Goal: Transaction & Acquisition: Purchase product/service

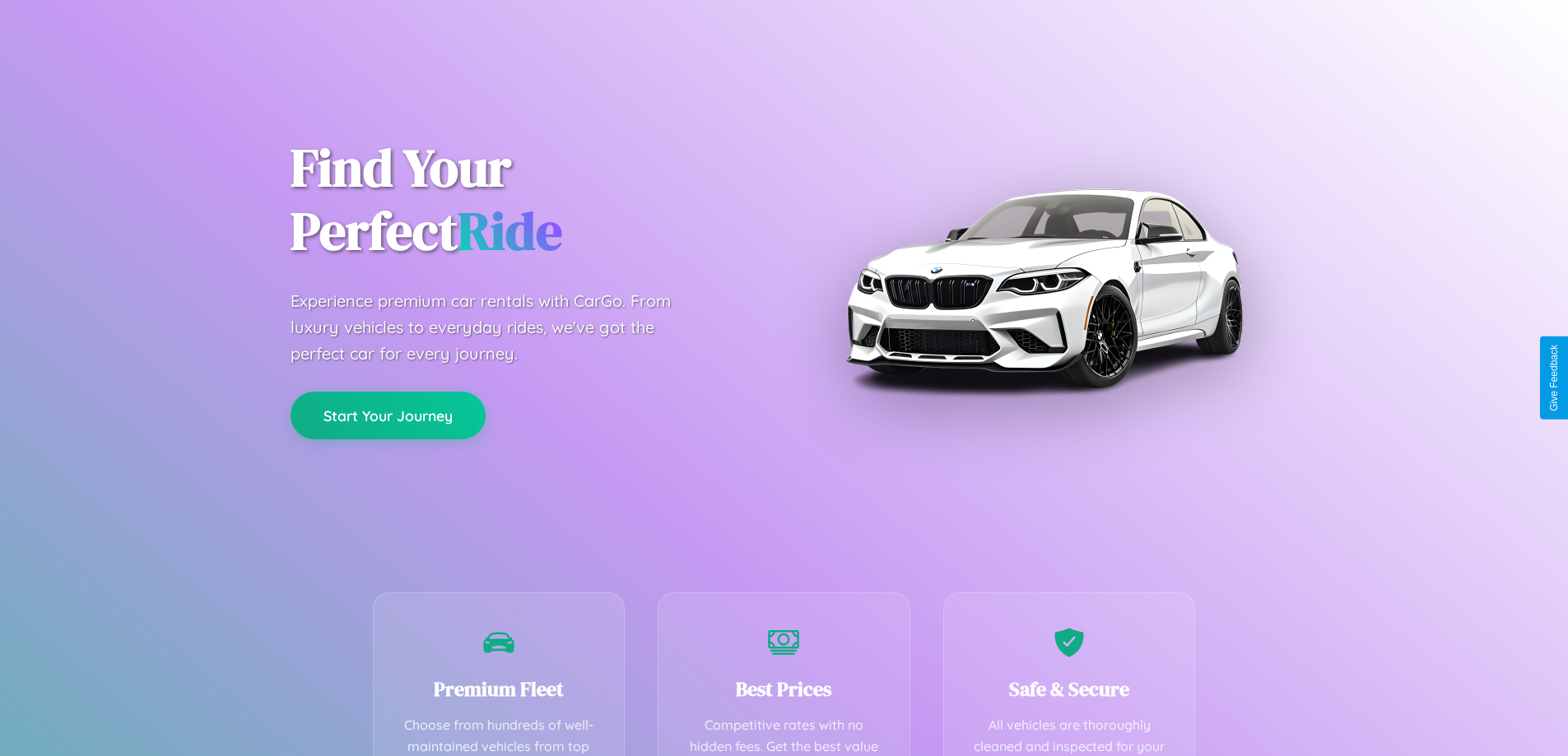
scroll to position [480, 0]
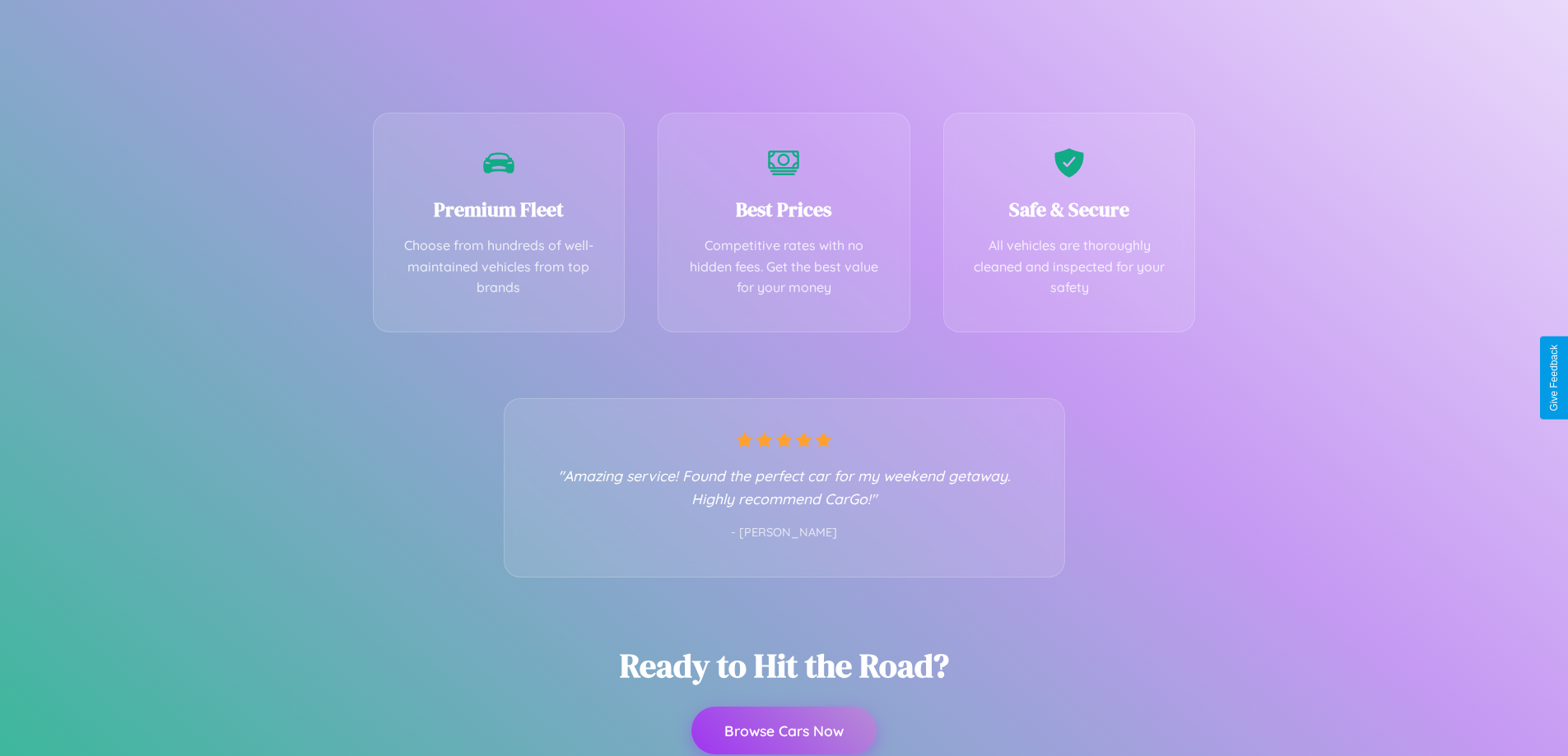
click at [784, 731] on button "Browse Cars Now" at bounding box center [784, 730] width 185 height 48
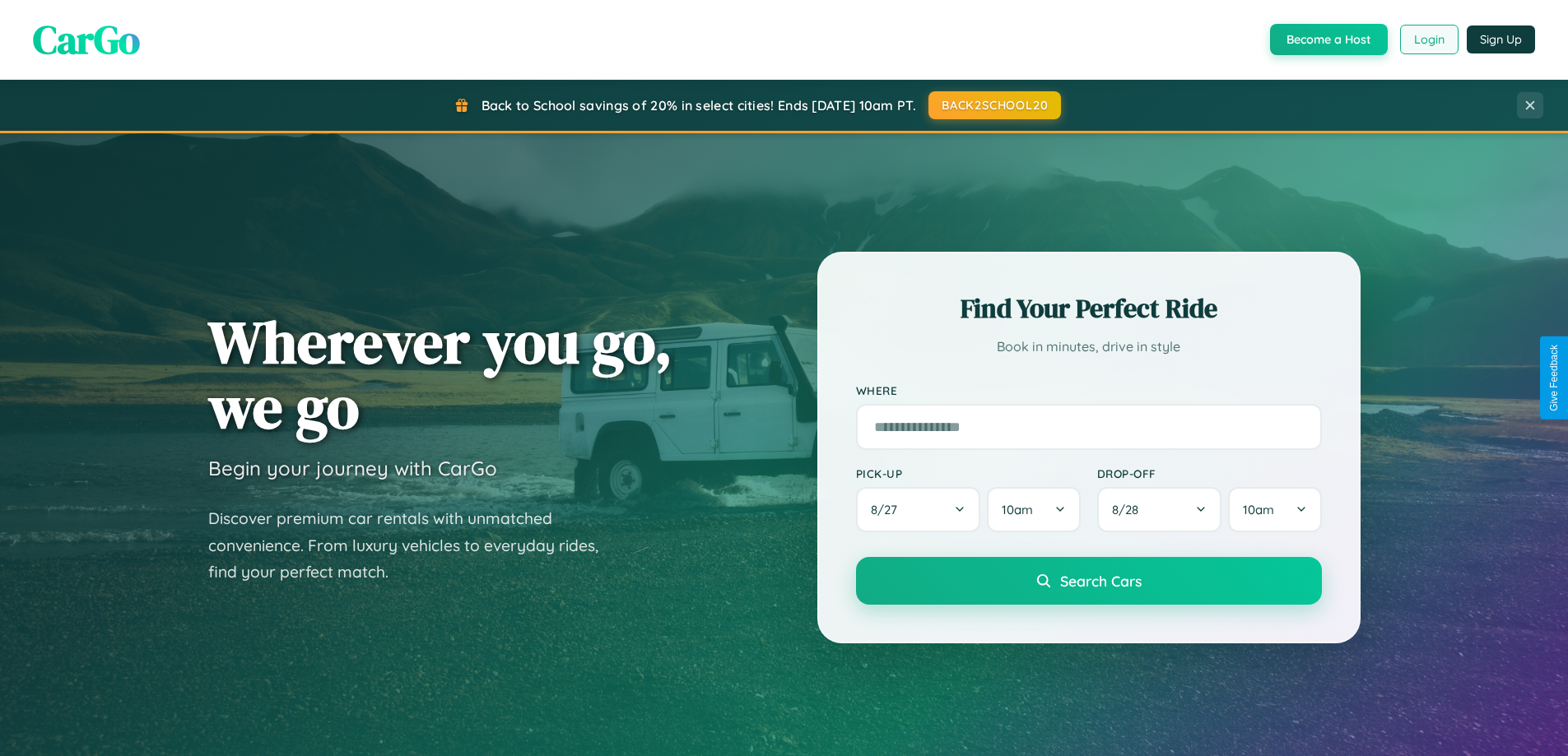
click at [1428, 39] on button "Login" at bounding box center [1429, 39] width 59 height 30
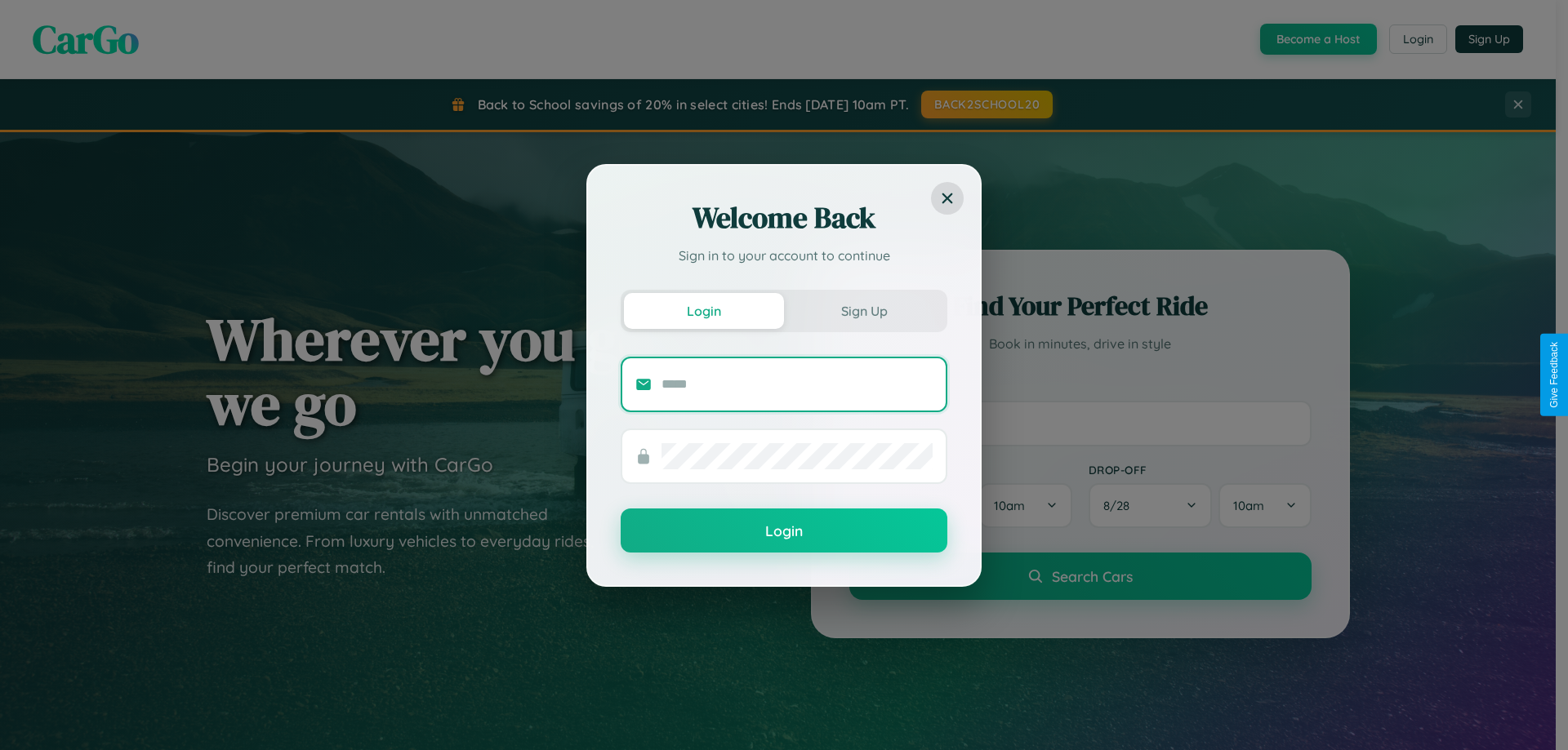
click at [797, 383] on input "text" at bounding box center [797, 384] width 271 height 26
type input "**********"
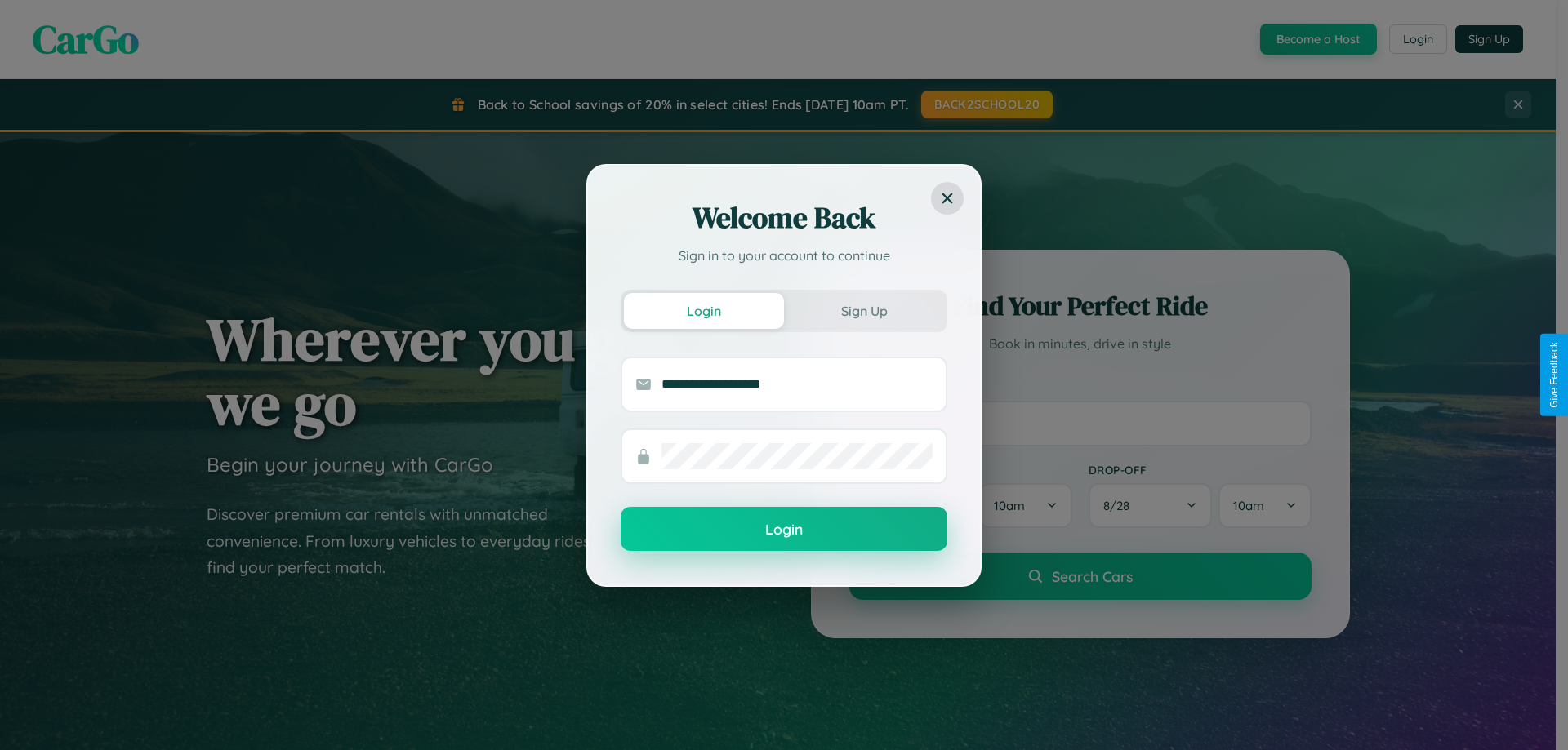
click at [784, 530] on button "Login" at bounding box center [784, 530] width 327 height 44
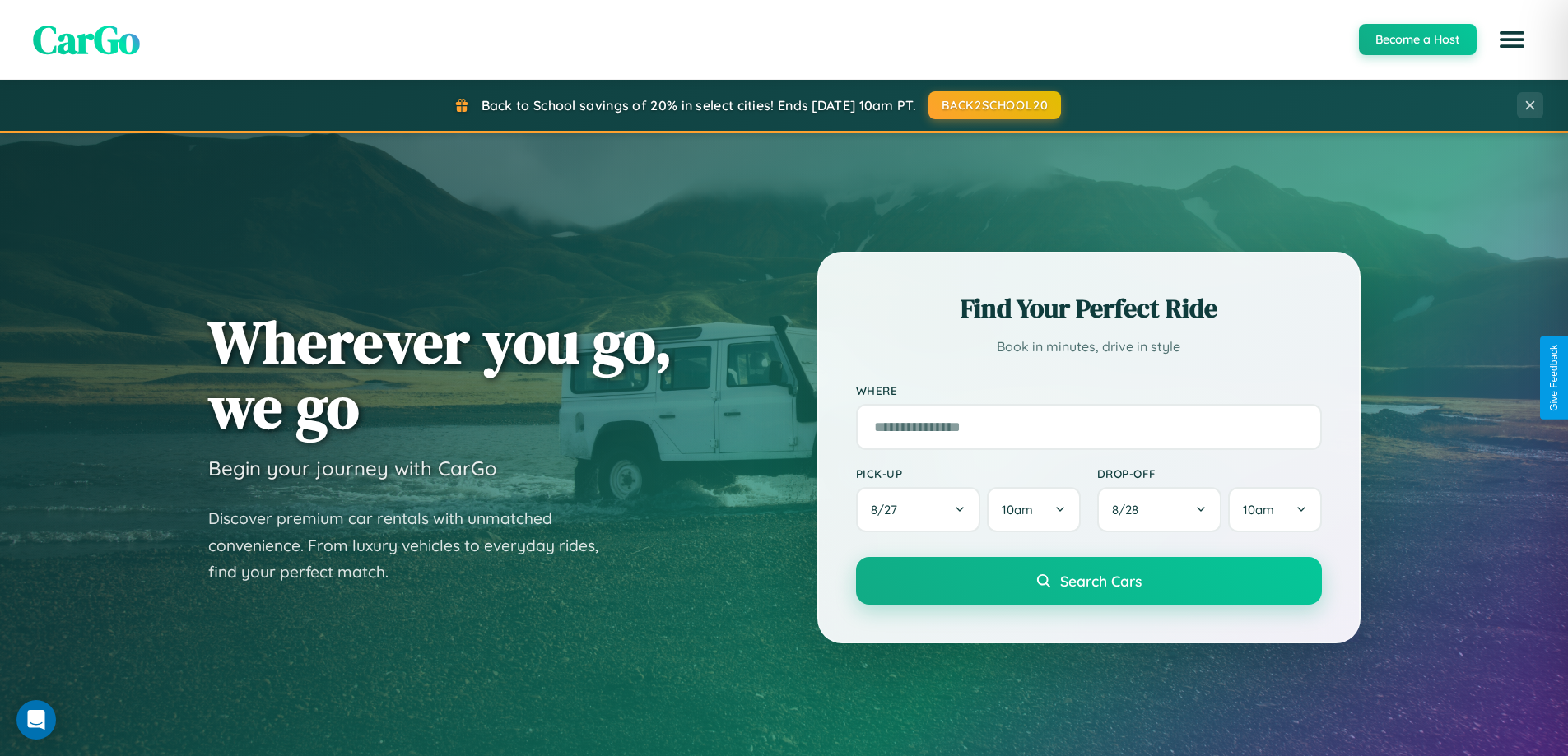
scroll to position [709, 0]
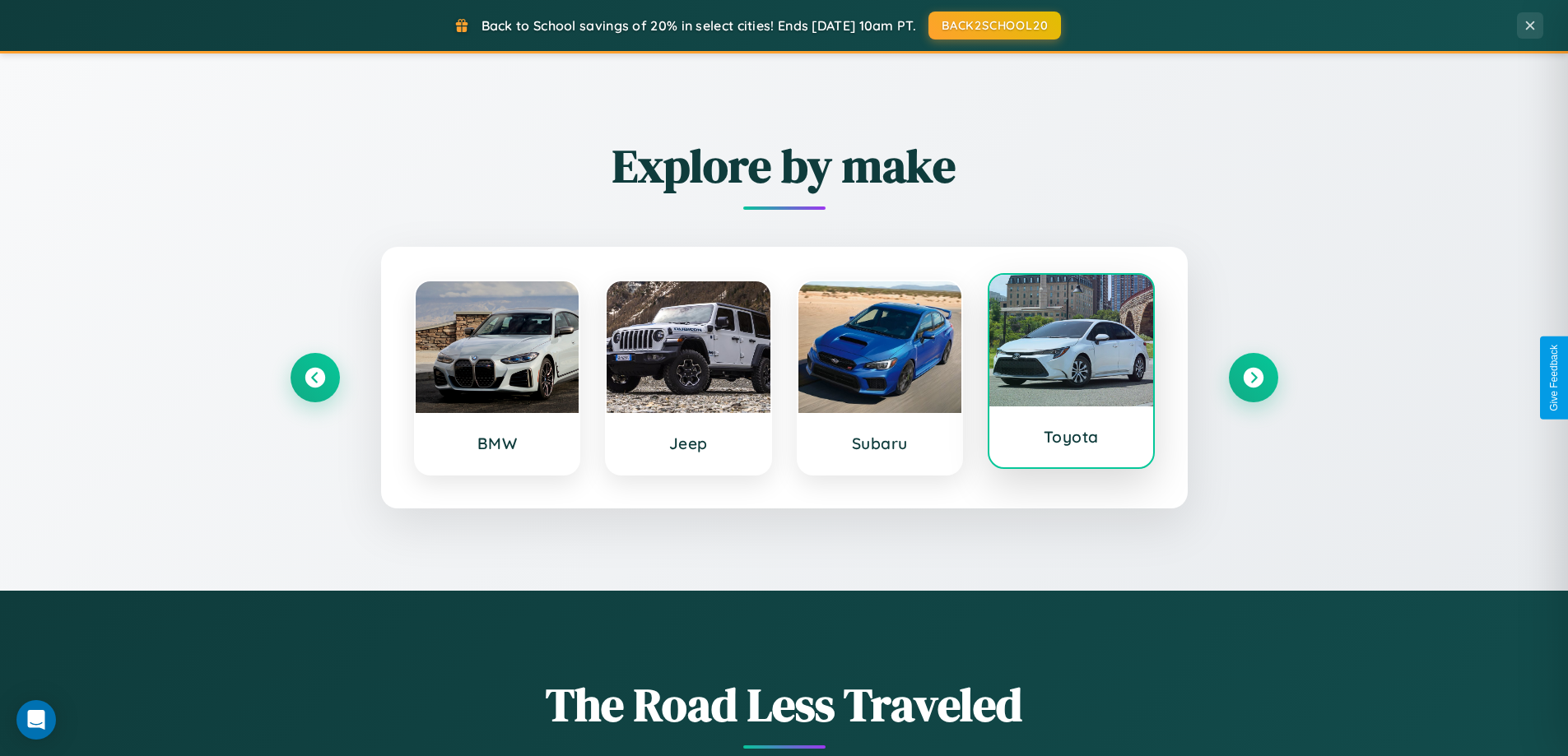
click at [1071, 372] on div at bounding box center [1071, 341] width 163 height 132
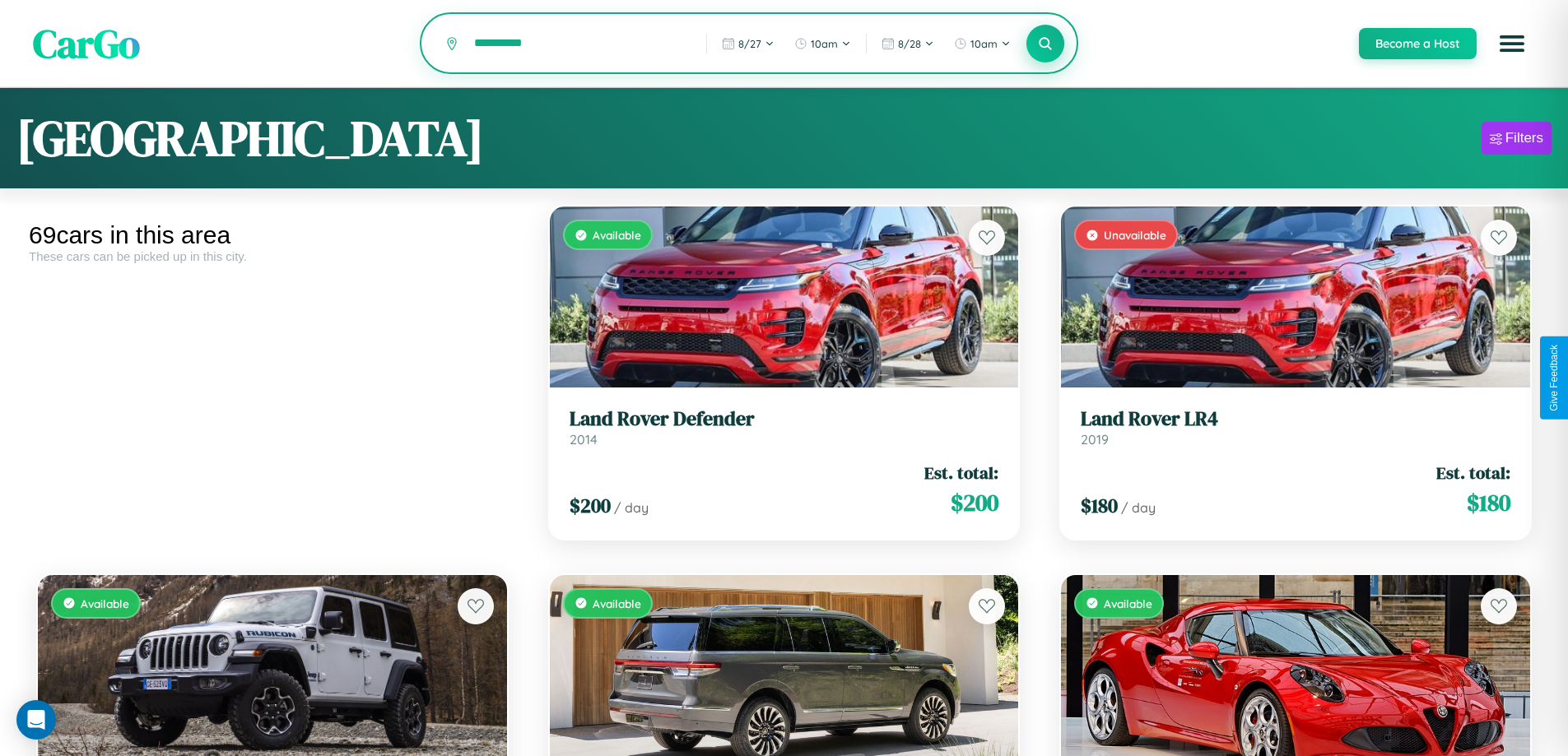
type input "**********"
click at [1044, 45] on icon at bounding box center [1045, 43] width 16 height 16
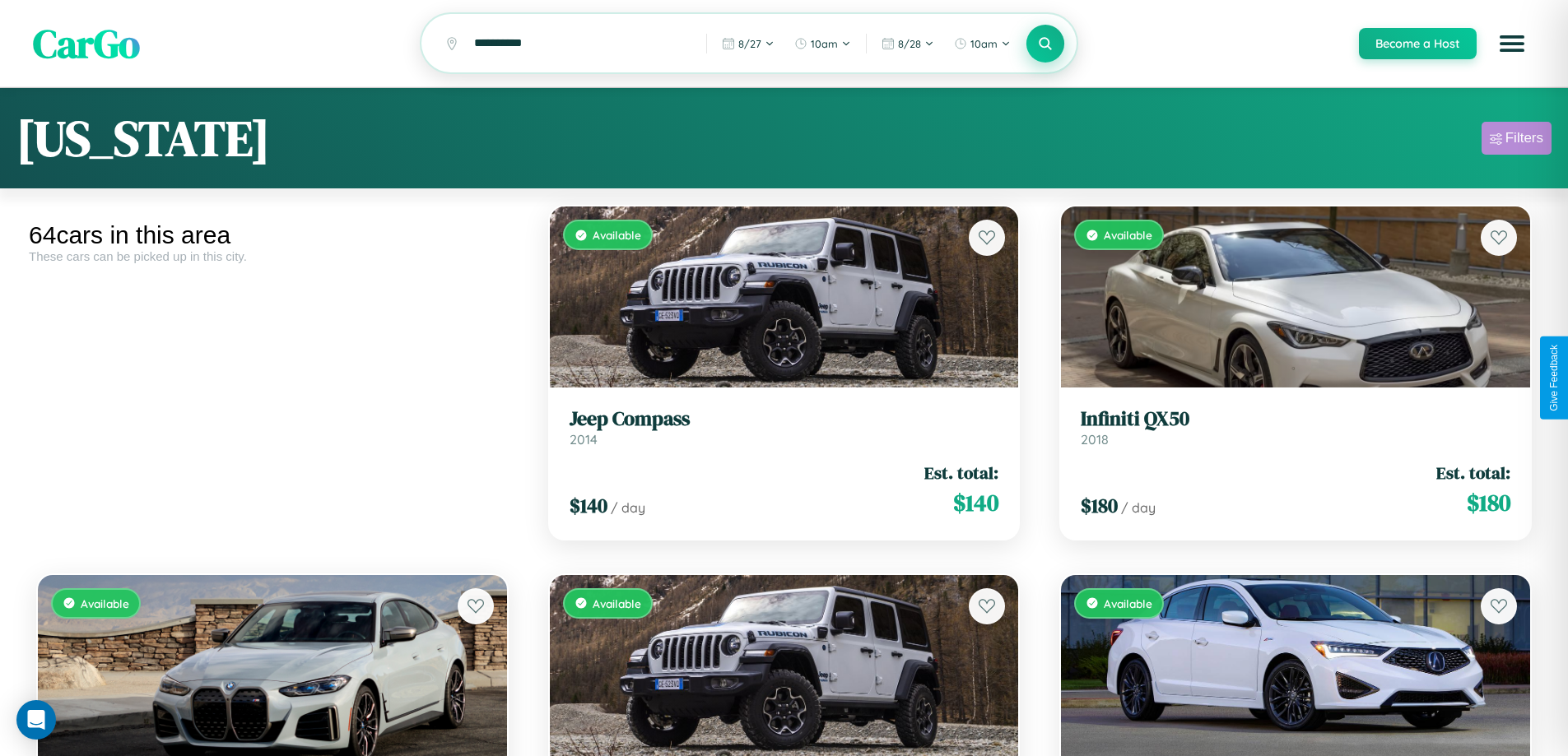
click at [1516, 141] on div "Filters" at bounding box center [1524, 138] width 38 height 17
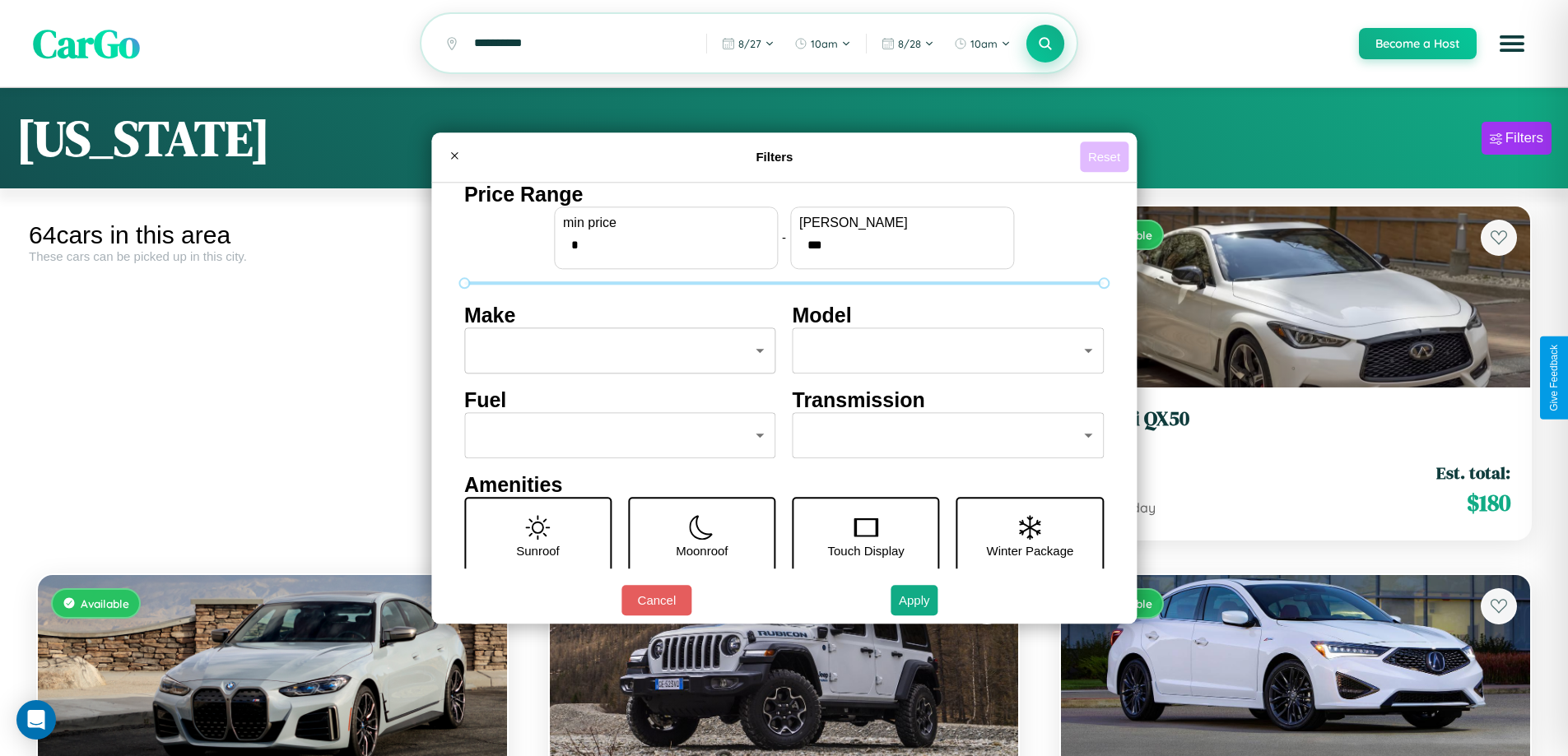
click at [1106, 157] on button "Reset" at bounding box center [1104, 157] width 49 height 31
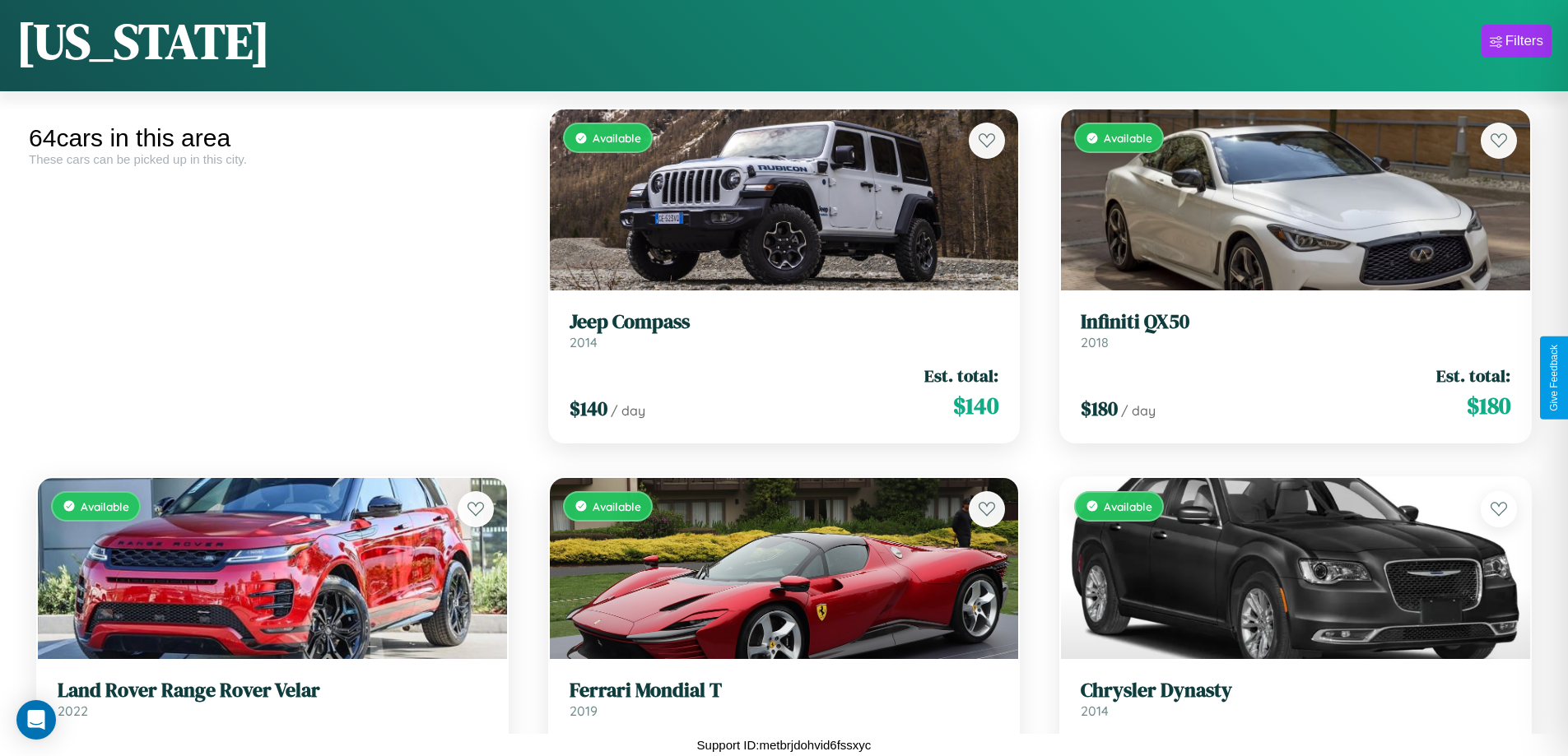
scroll to position [1722, 0]
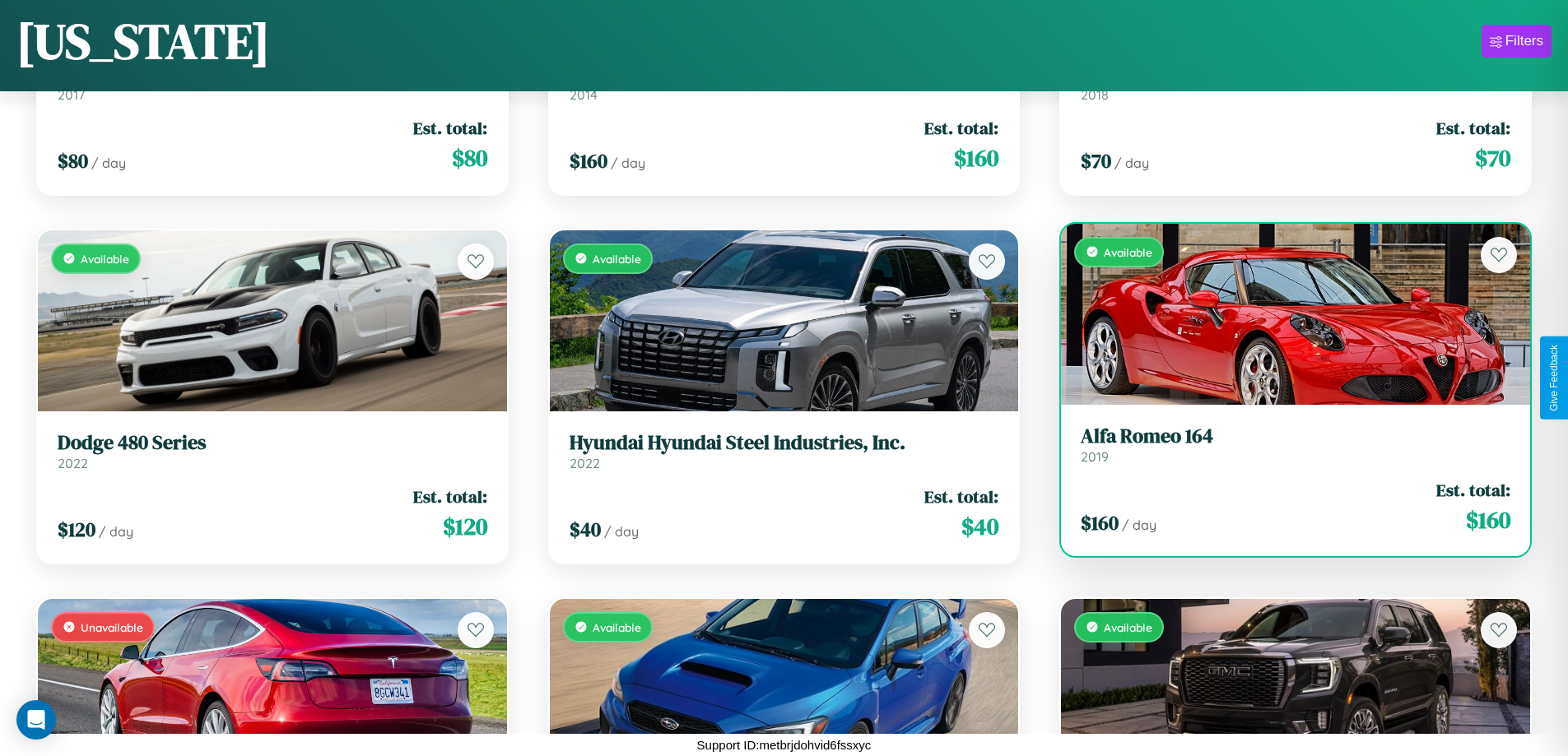
click at [1285, 444] on h3 "Alfa Romeo 164" at bounding box center [1295, 437] width 429 height 24
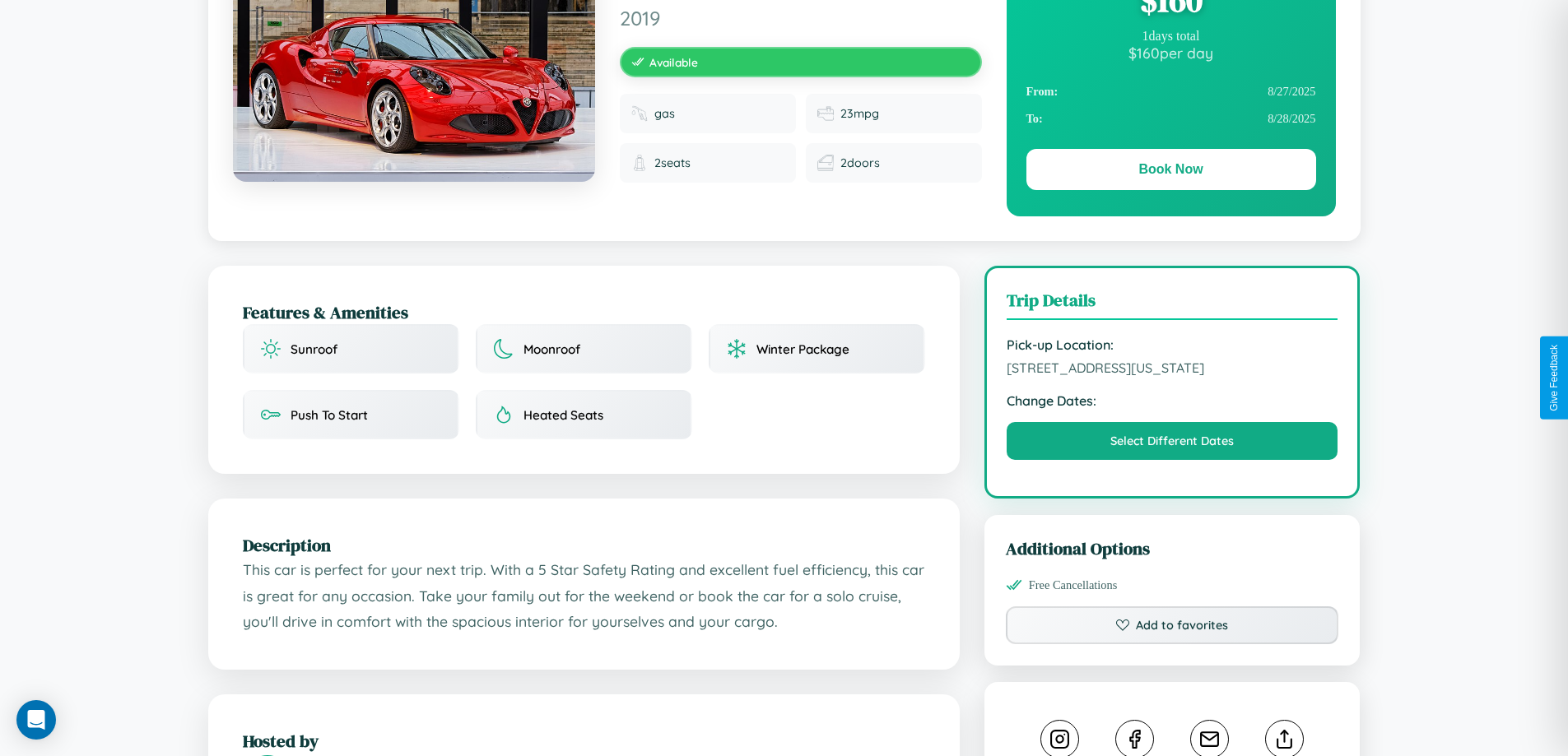
scroll to position [177, 0]
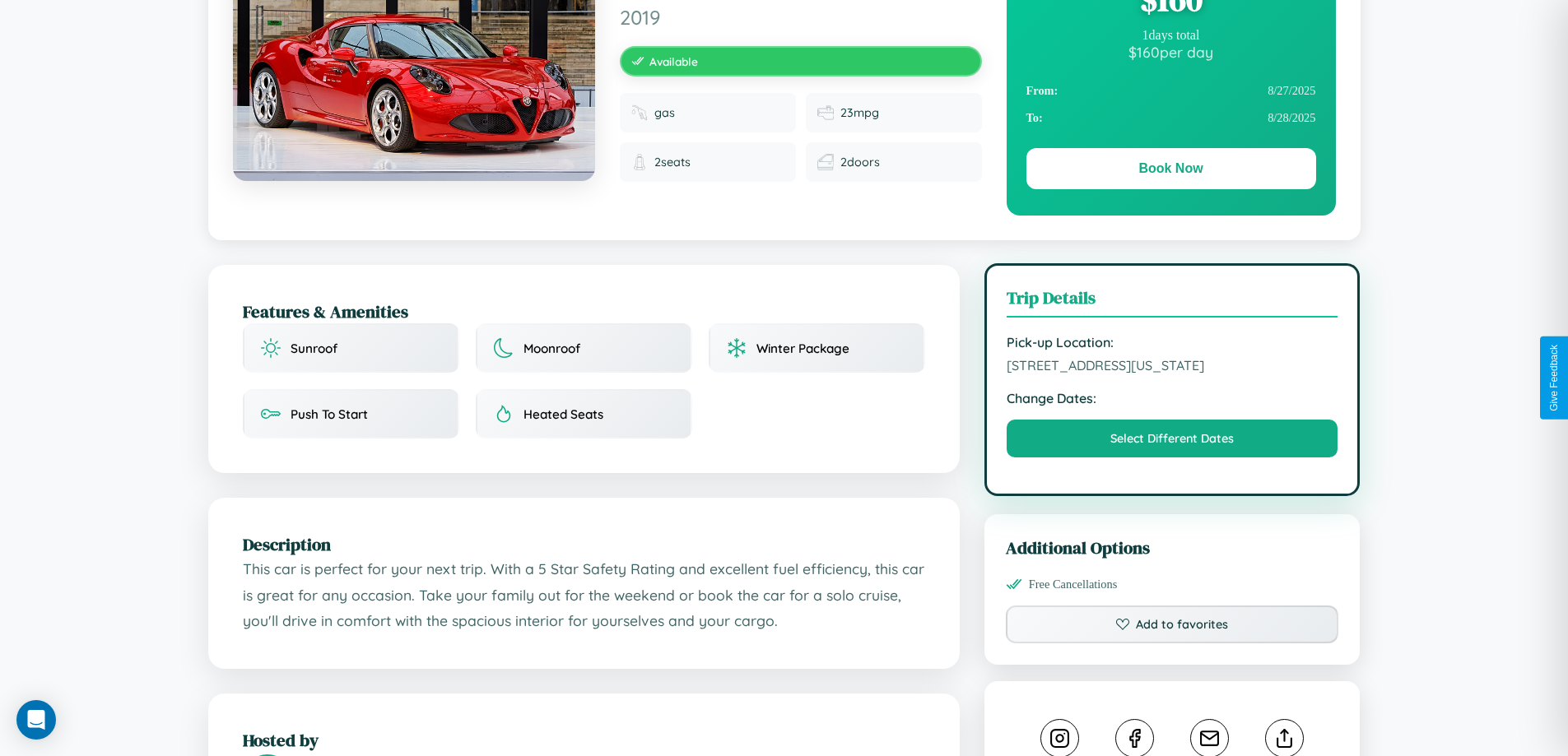
click at [1172, 373] on span "4839 Sunset Boulevard Washington DC 89412 United States" at bounding box center [1171, 366] width 331 height 17
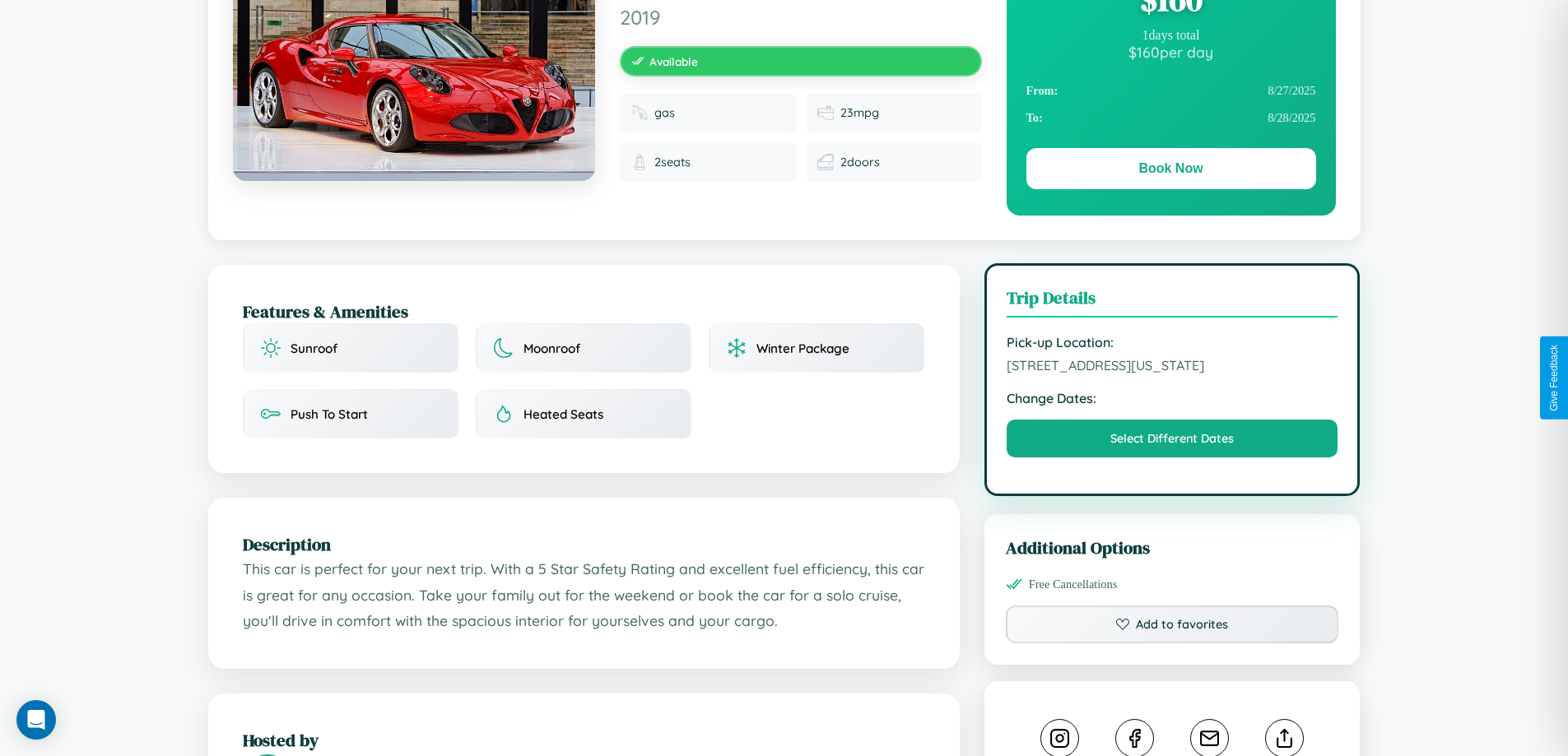
click at [1172, 373] on span "4839 Sunset Boulevard Washington DC 89412 United States" at bounding box center [1171, 366] width 331 height 17
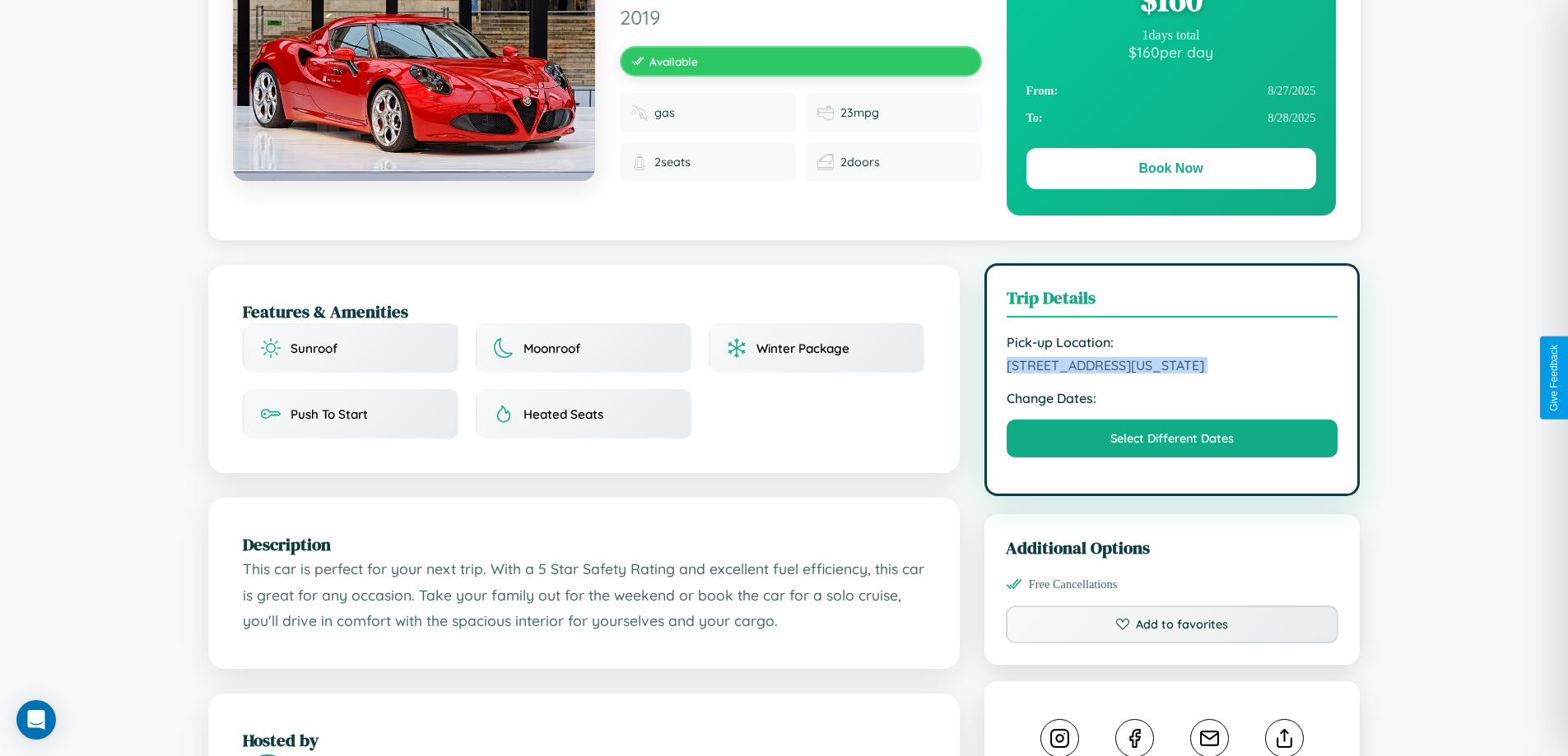
click at [1172, 373] on span "4839 Sunset Boulevard Washington DC 89412 United States" at bounding box center [1171, 366] width 331 height 17
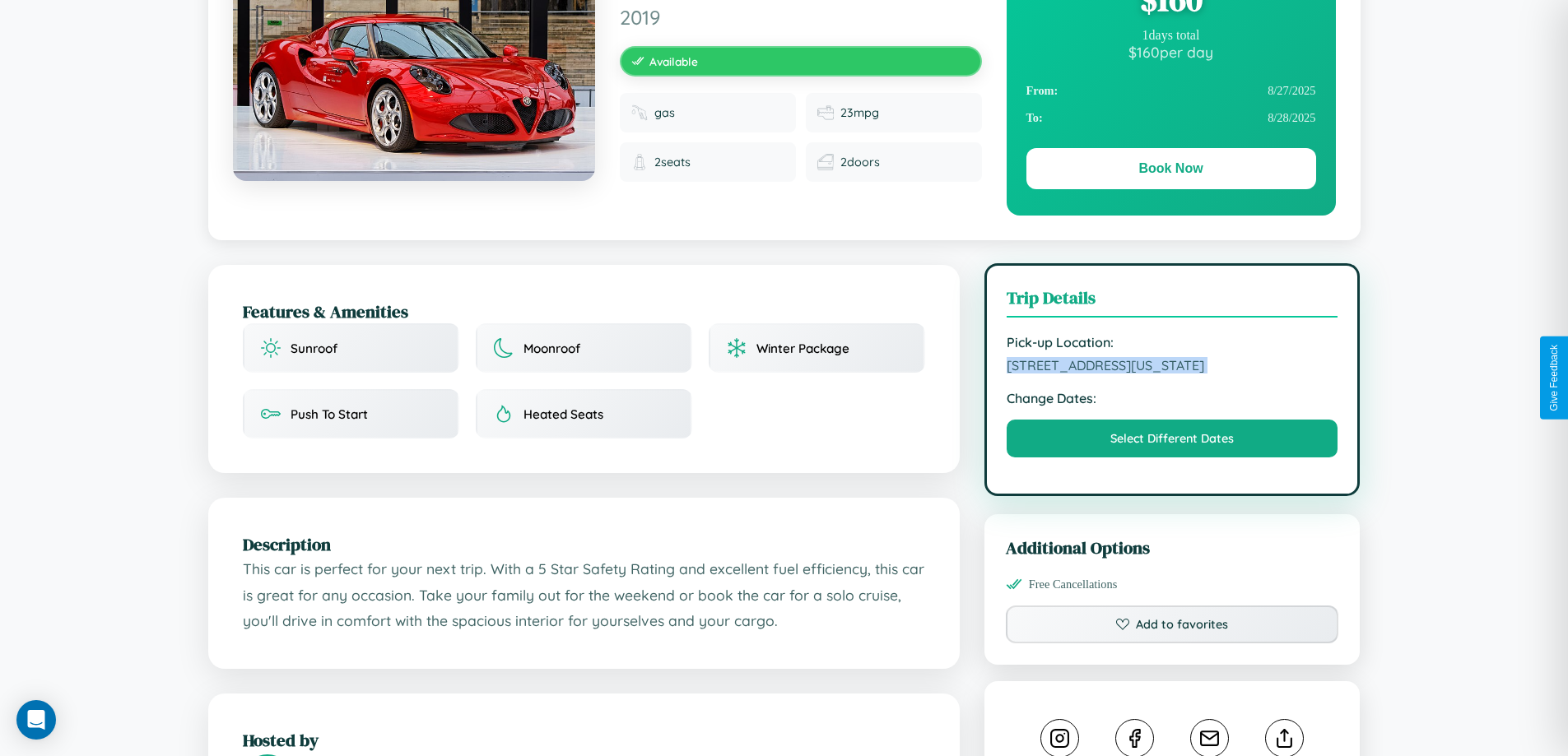
click at [1172, 373] on span "4839 Sunset Boulevard Washington DC 89412 United States" at bounding box center [1171, 366] width 331 height 17
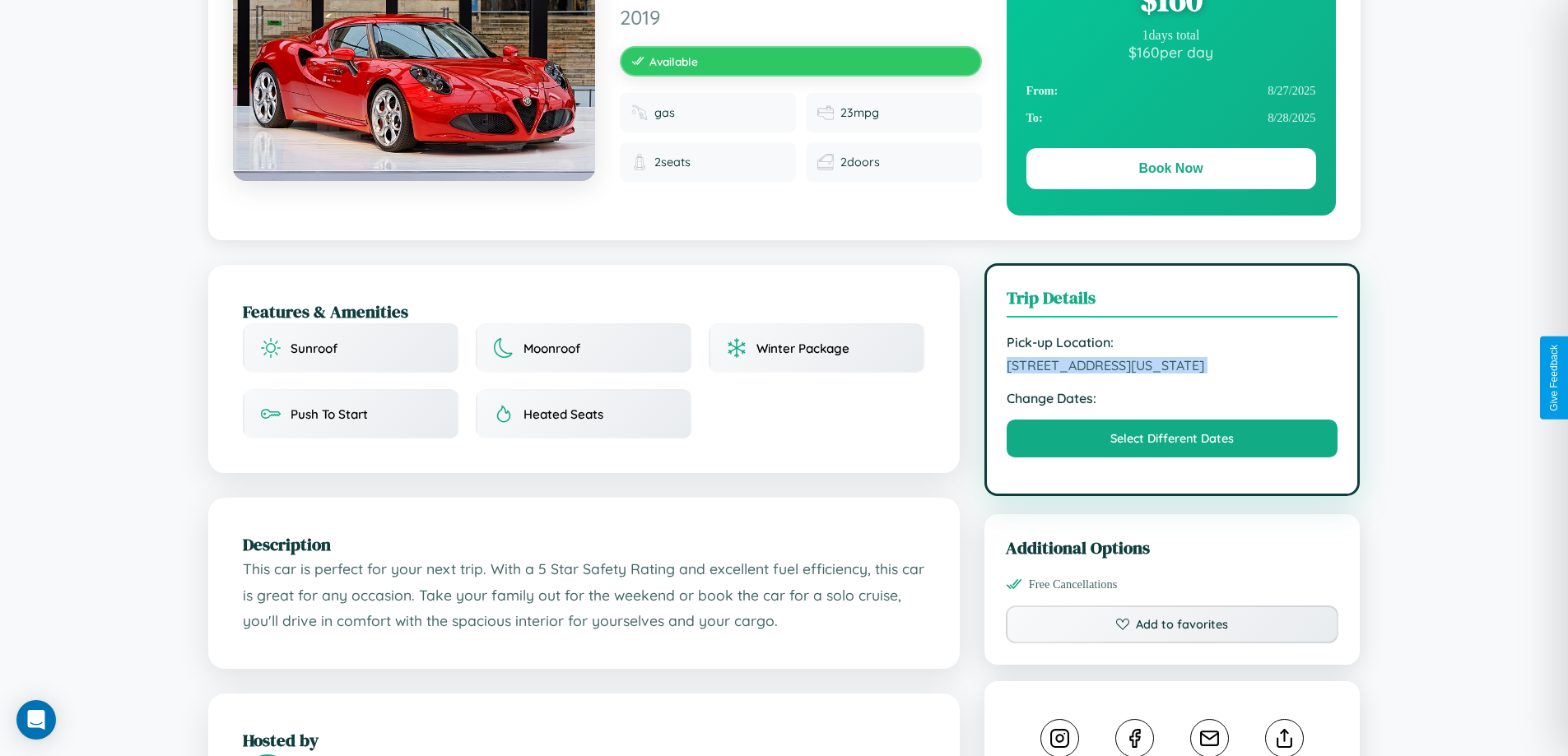
click at [1172, 373] on span "4839 Sunset Boulevard Washington DC 89412 United States" at bounding box center [1171, 366] width 331 height 17
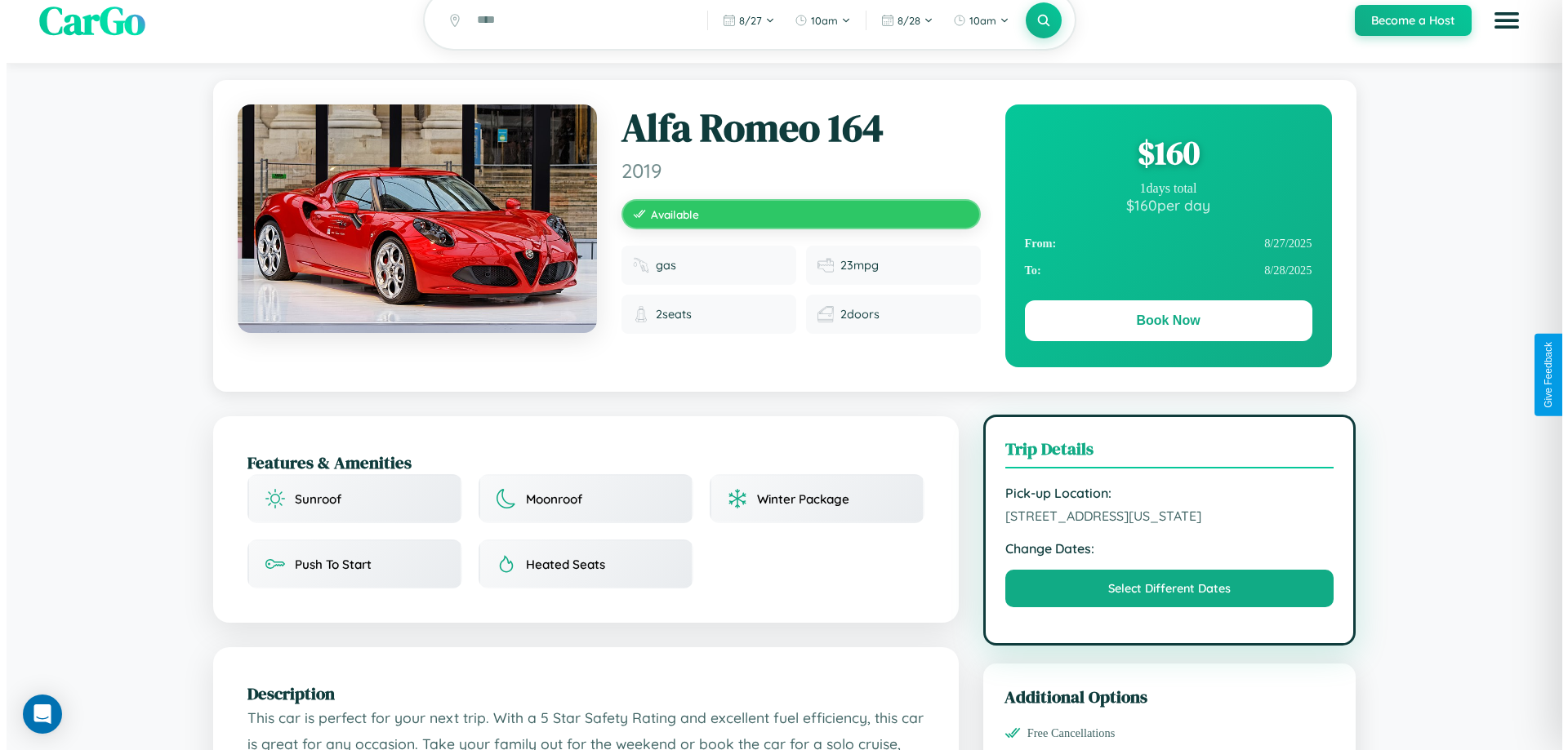
scroll to position [0, 0]
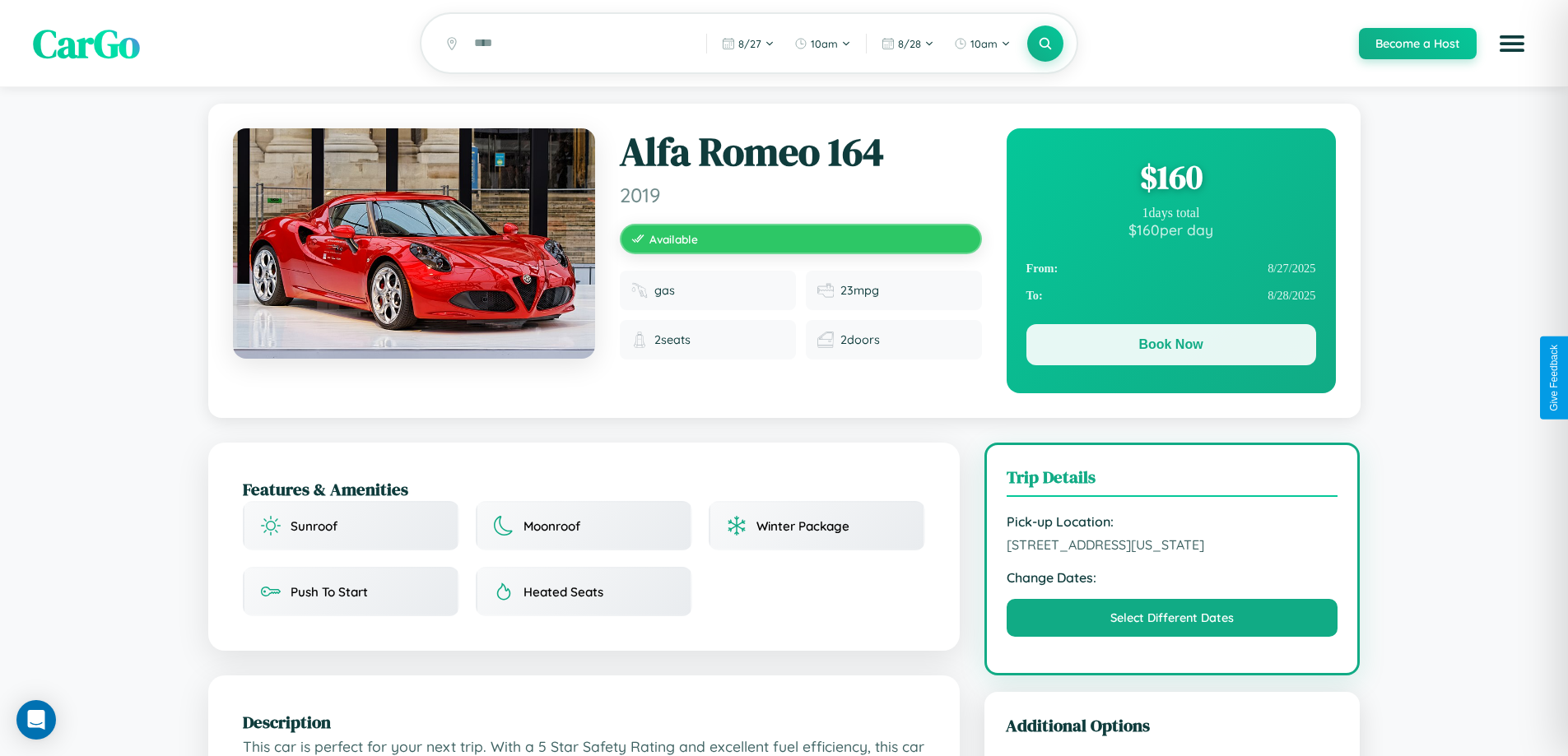
click at [1170, 348] on button "Book Now" at bounding box center [1171, 344] width 289 height 41
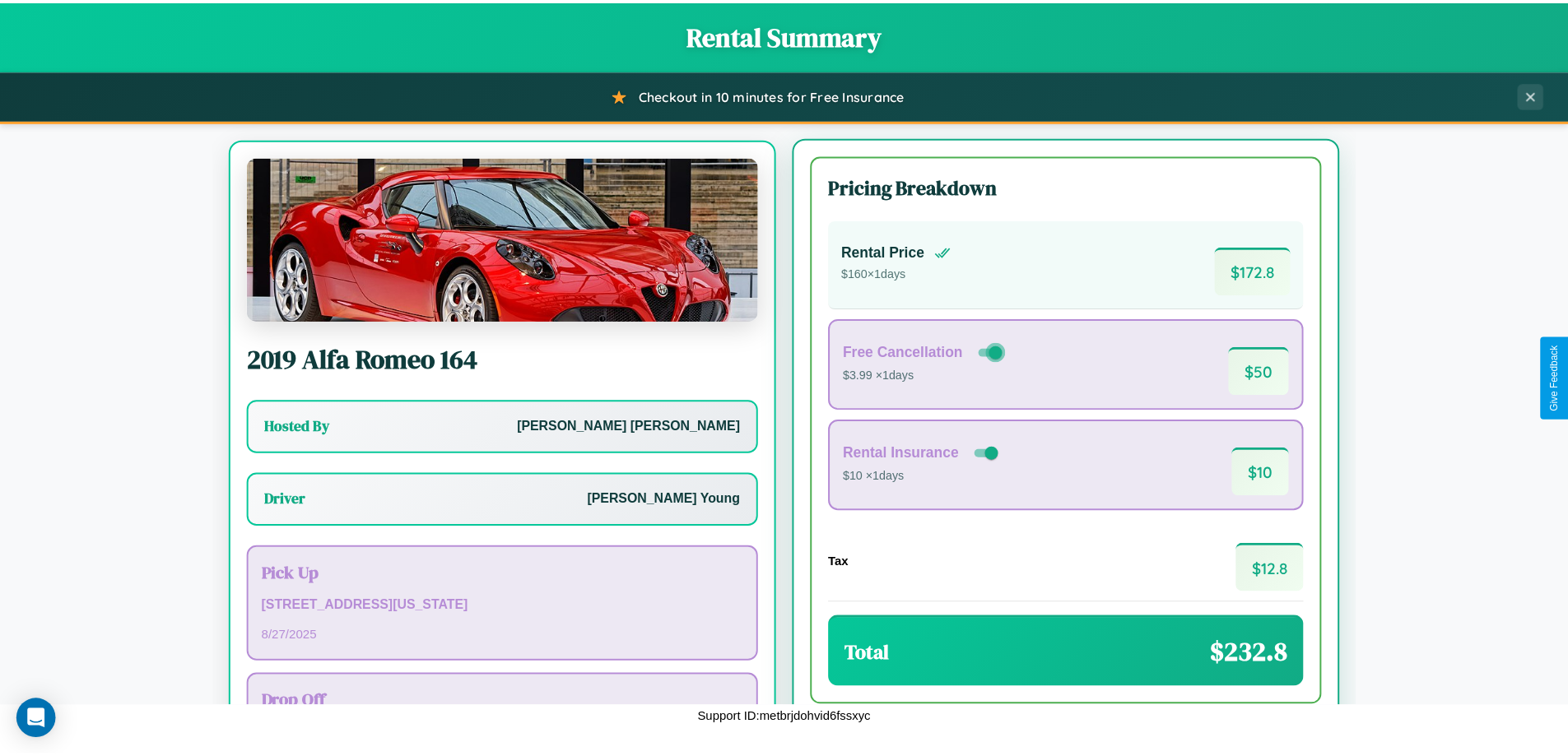
scroll to position [77, 0]
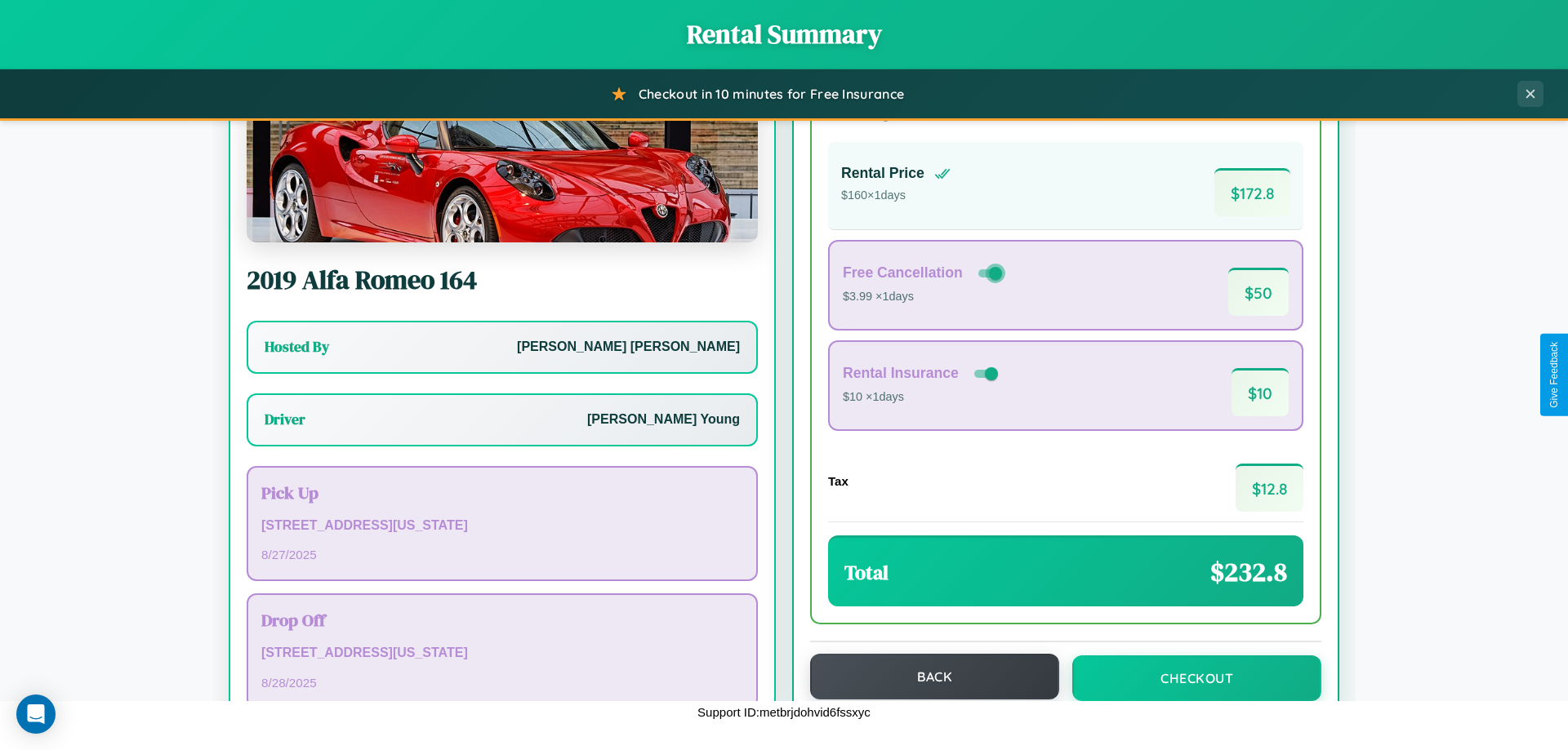
click at [927, 678] on button "Back" at bounding box center [935, 676] width 249 height 45
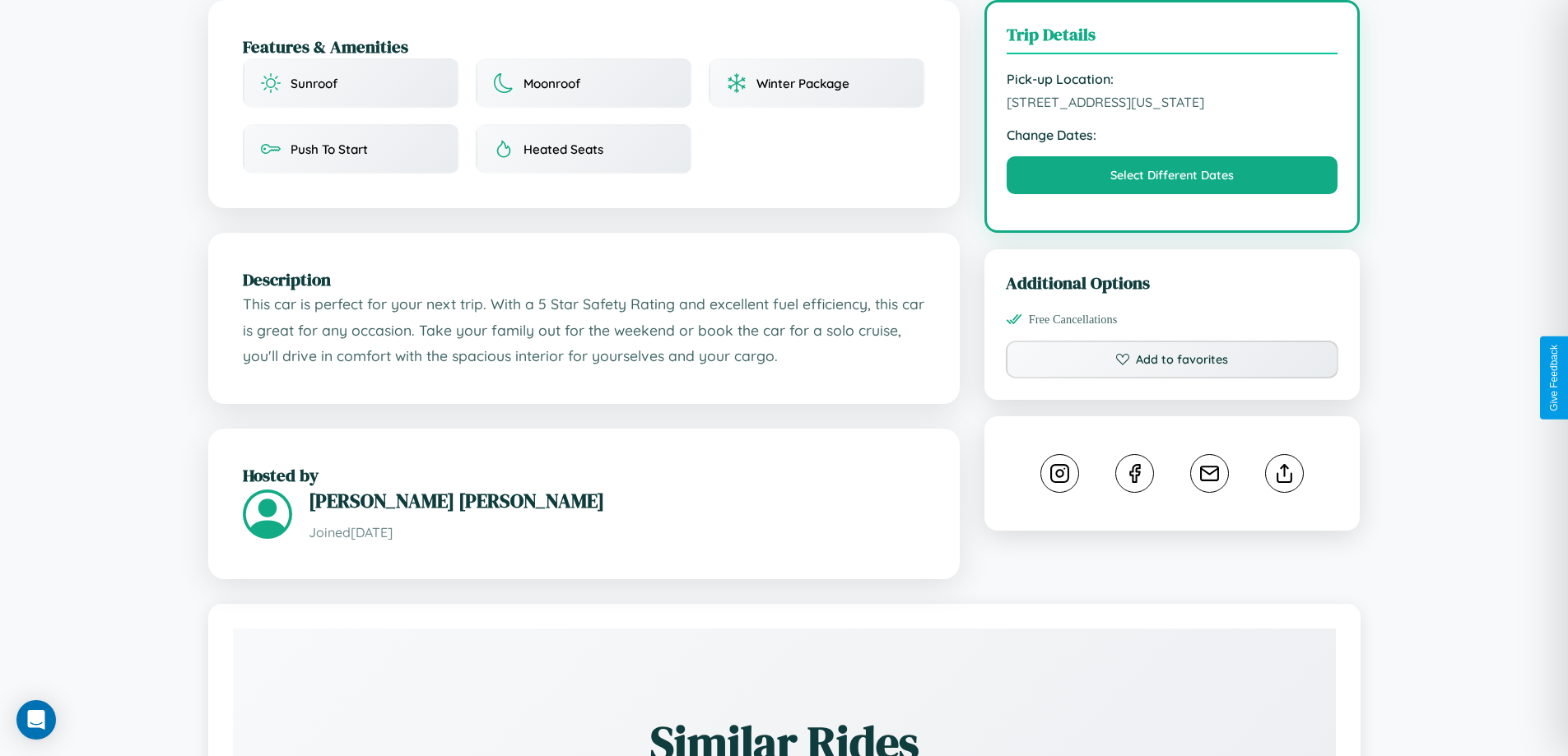
scroll to position [443, 0]
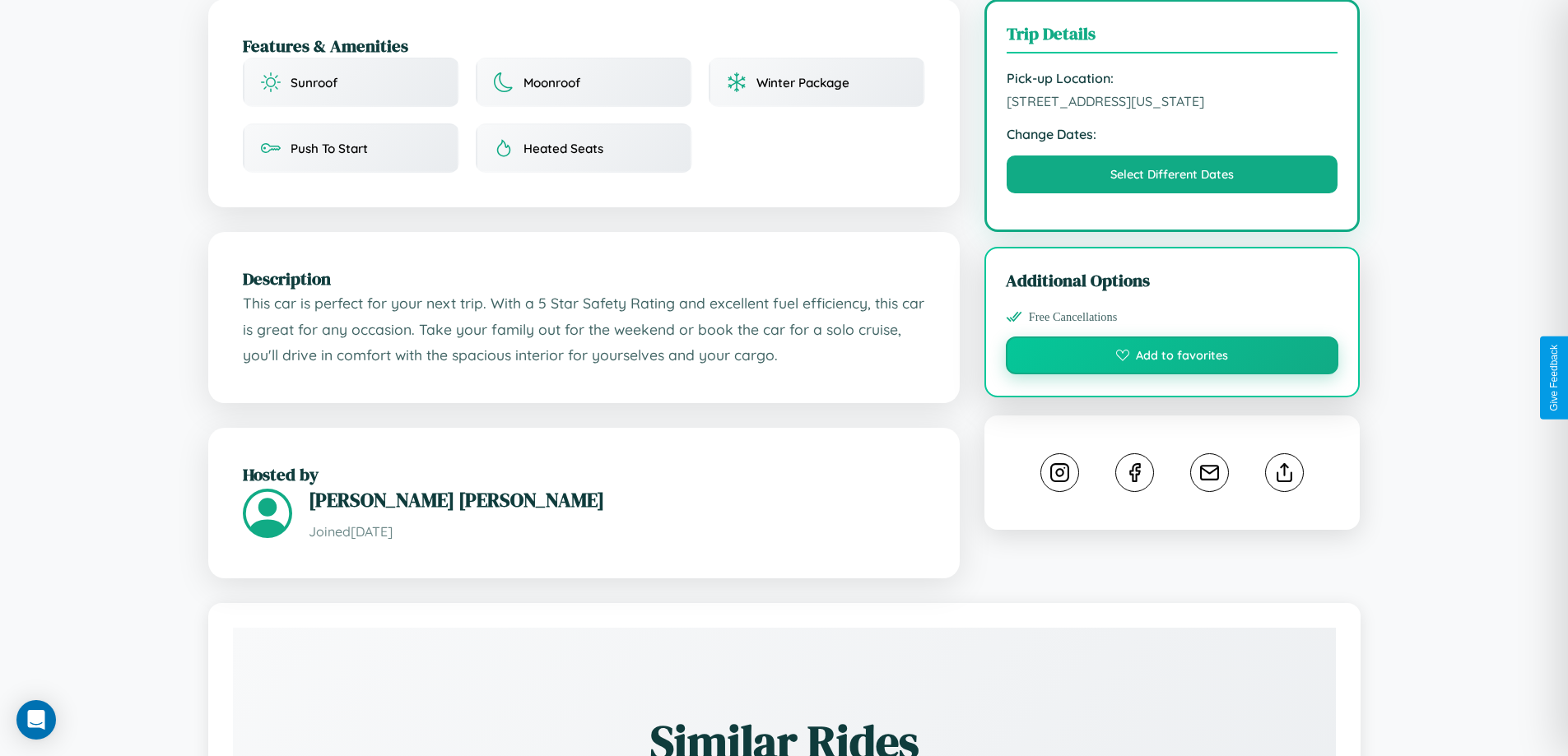
click at [1172, 374] on button "Add to favorites" at bounding box center [1172, 356] width 333 height 38
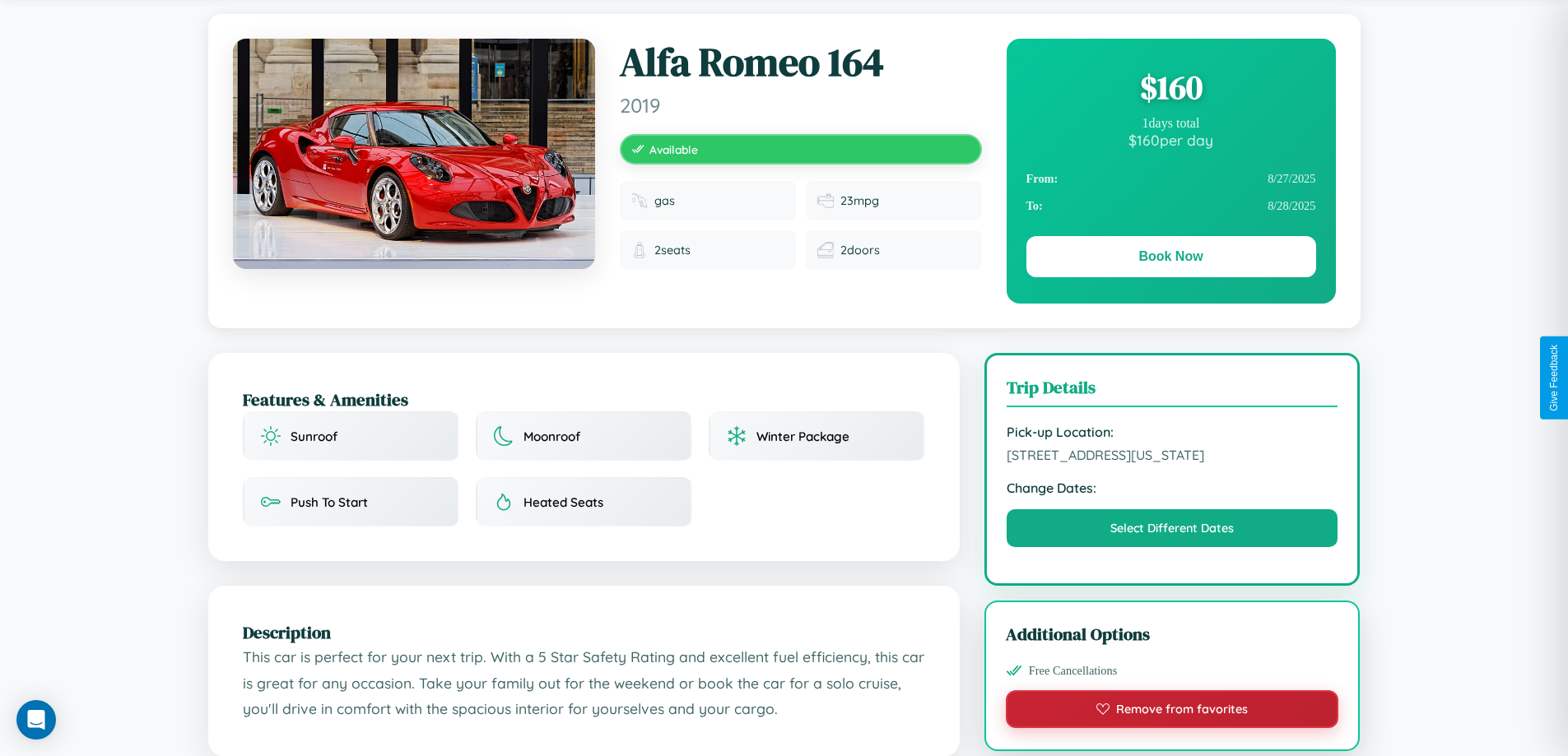
scroll to position [0, 0]
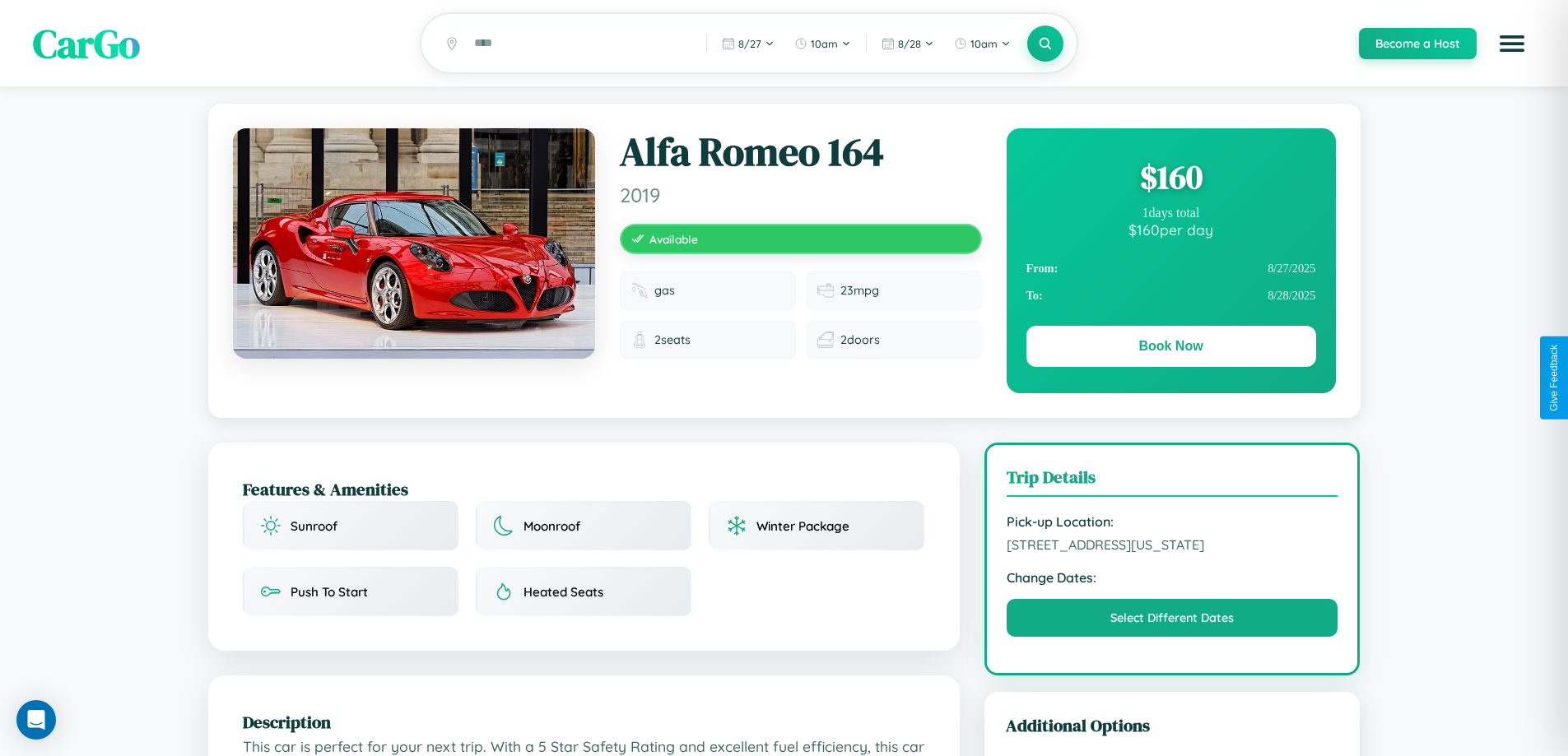
click at [1170, 179] on div "$ 160" at bounding box center [1171, 177] width 289 height 45
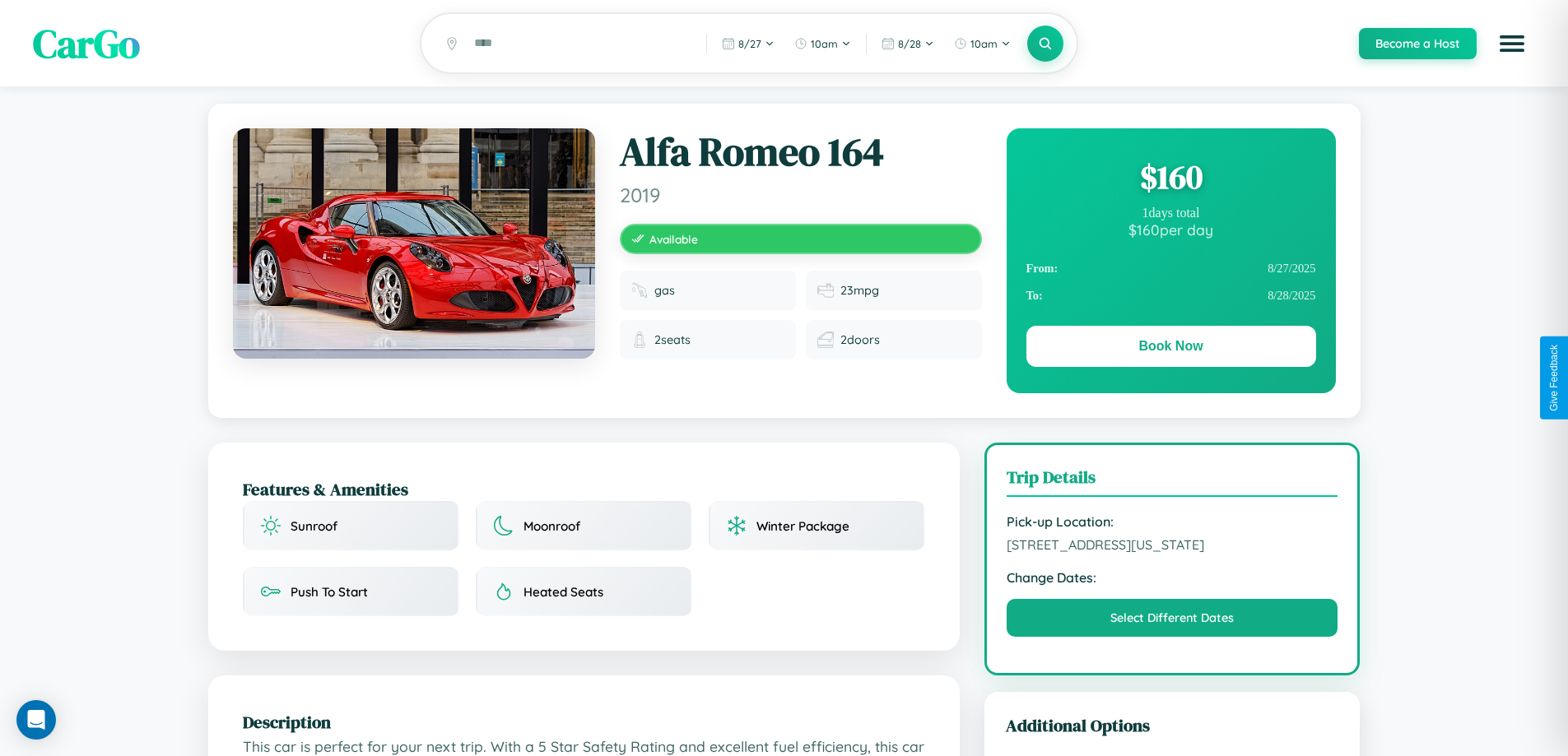
click at [1170, 179] on div "$ 160" at bounding box center [1171, 177] width 289 height 45
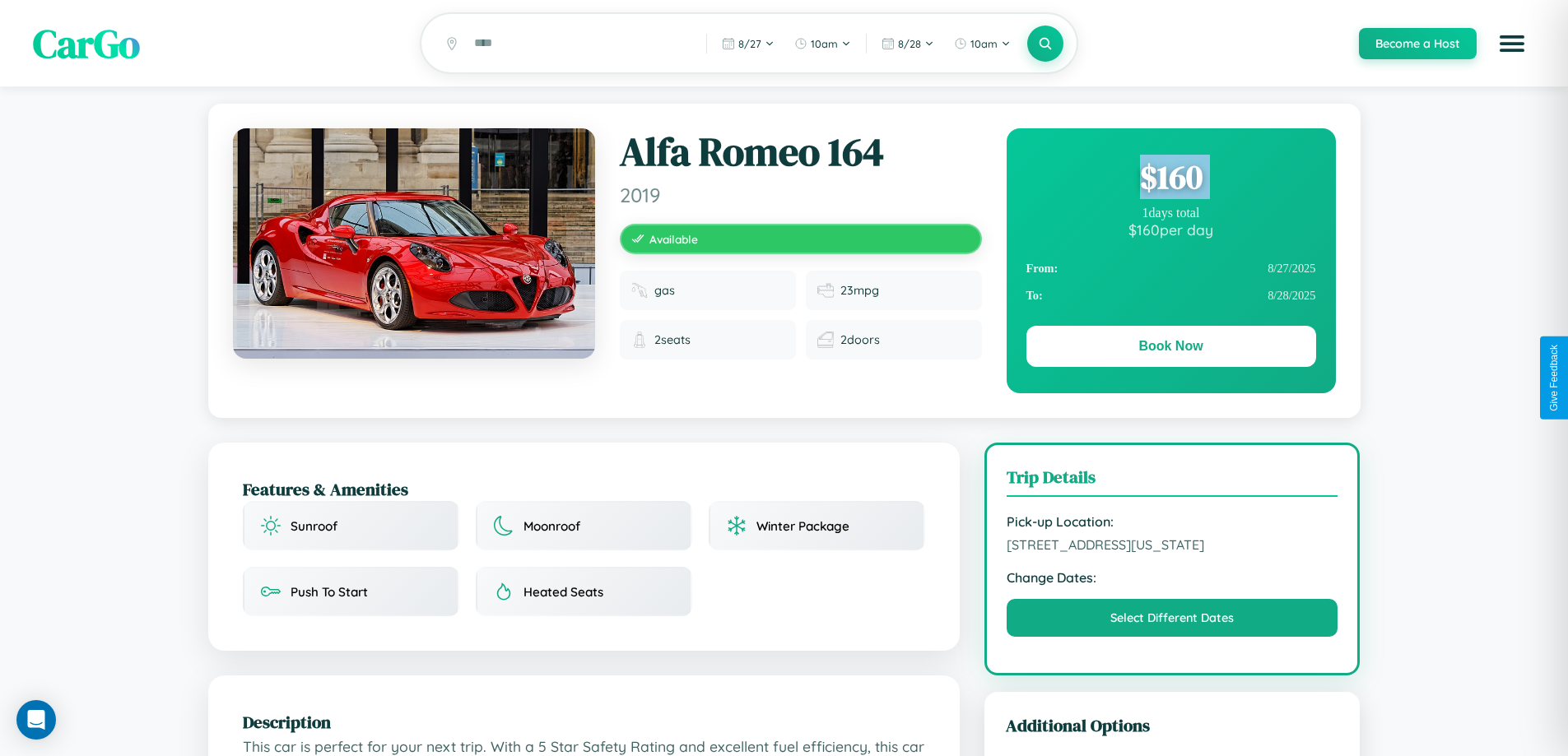
click at [1170, 179] on div "$ 160" at bounding box center [1171, 177] width 289 height 45
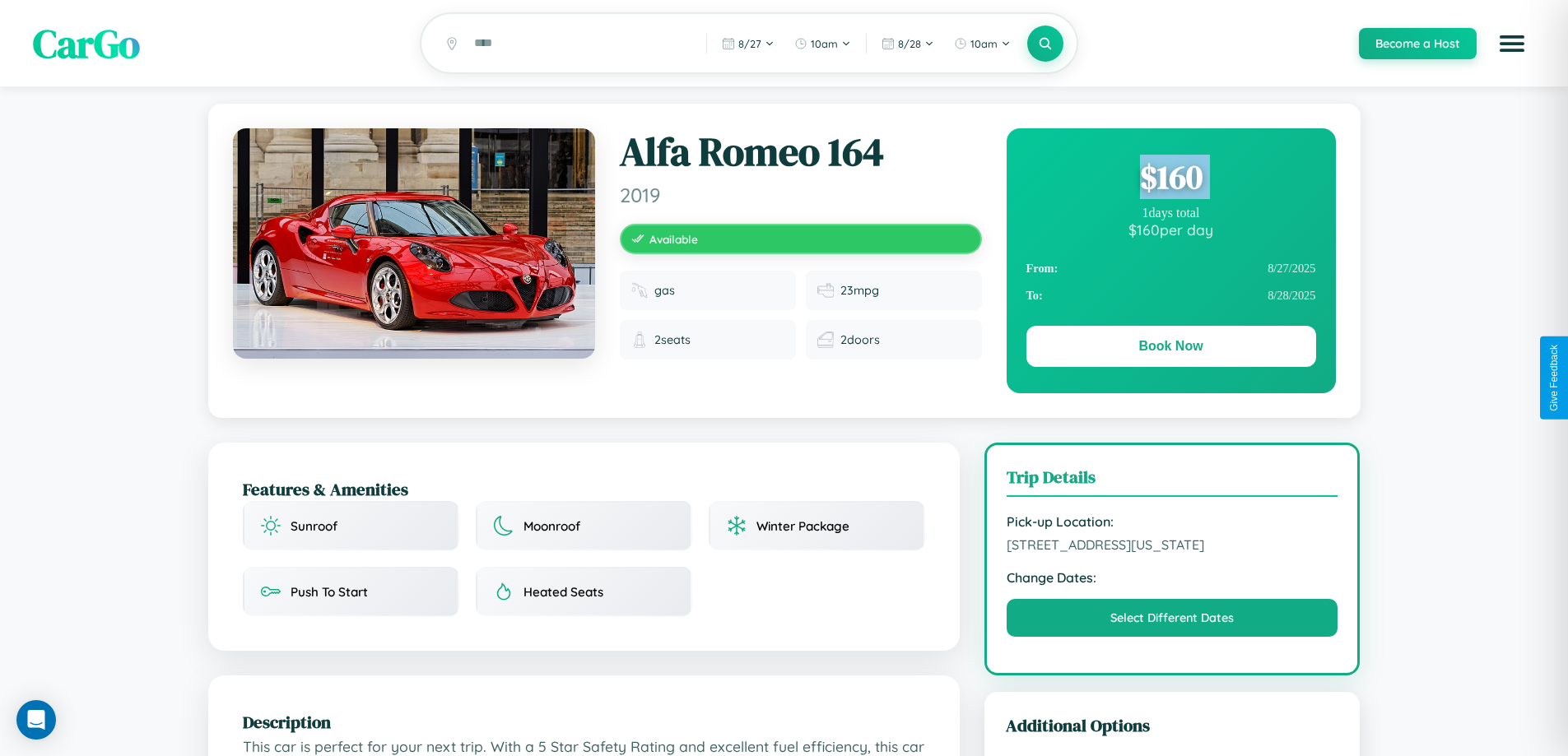
click at [1170, 179] on div "$ 160" at bounding box center [1171, 177] width 289 height 45
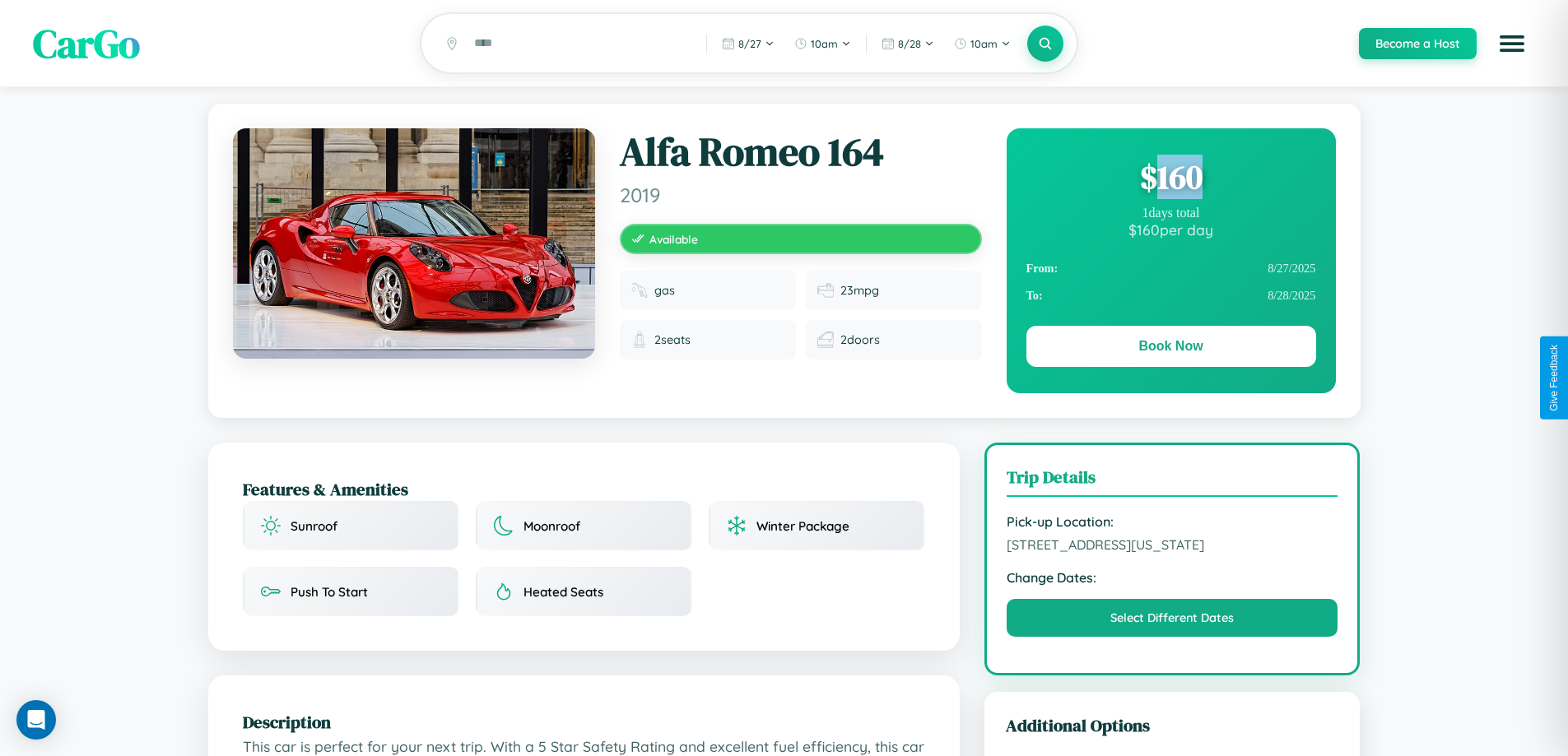
click at [1170, 179] on div "$ 160" at bounding box center [1171, 177] width 289 height 45
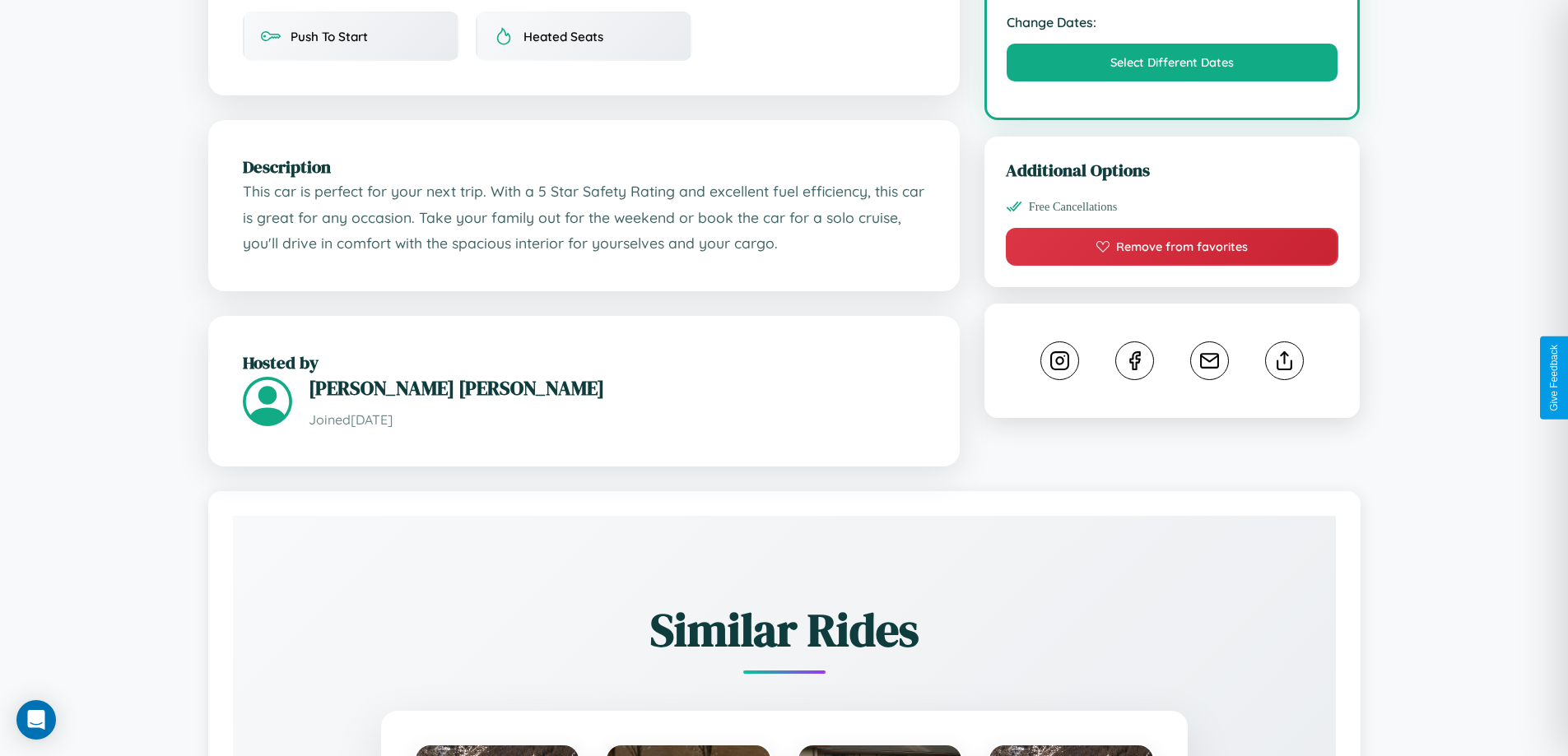
scroll to position [557, 0]
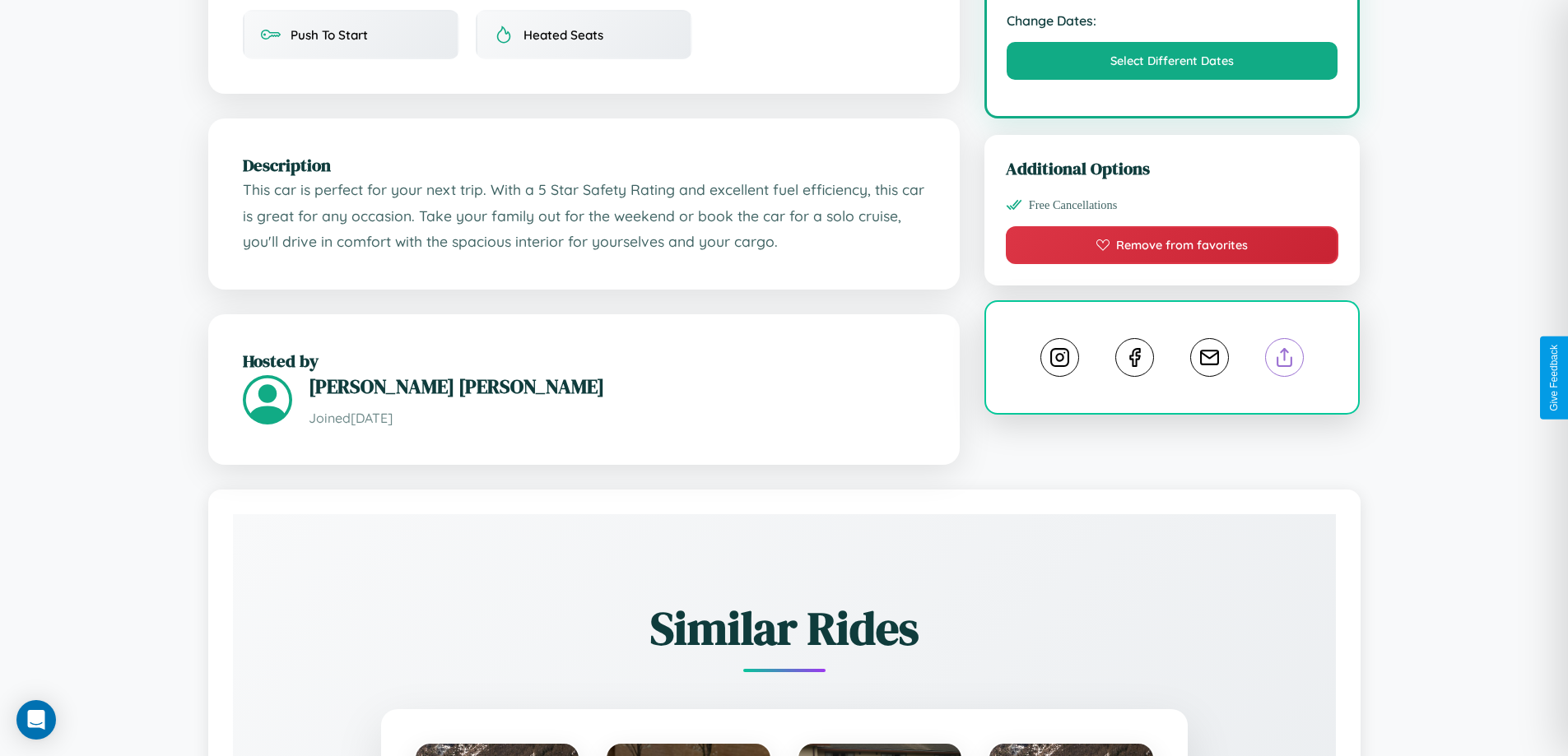
click at [1285, 360] on line at bounding box center [1285, 355] width 0 height 11
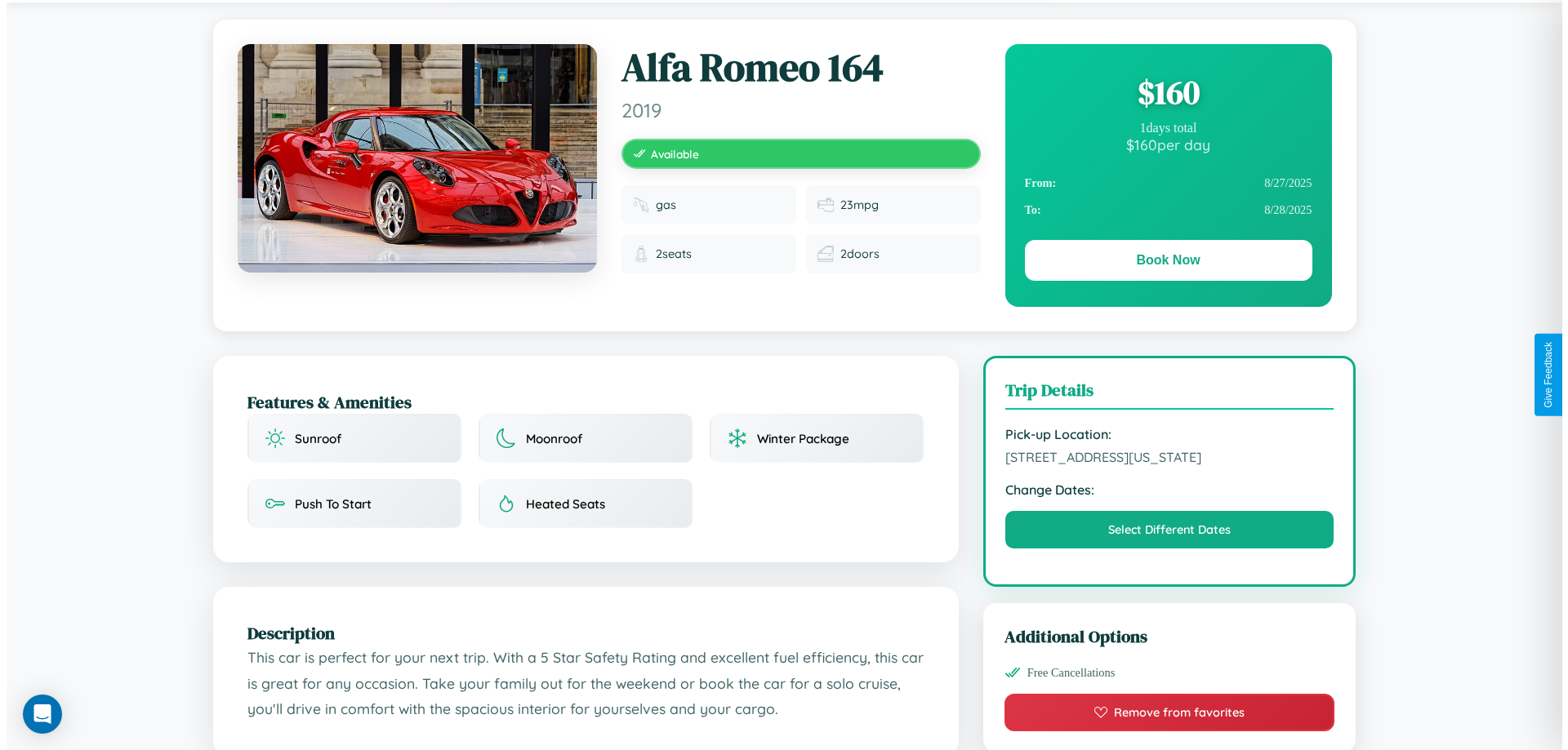
scroll to position [0, 0]
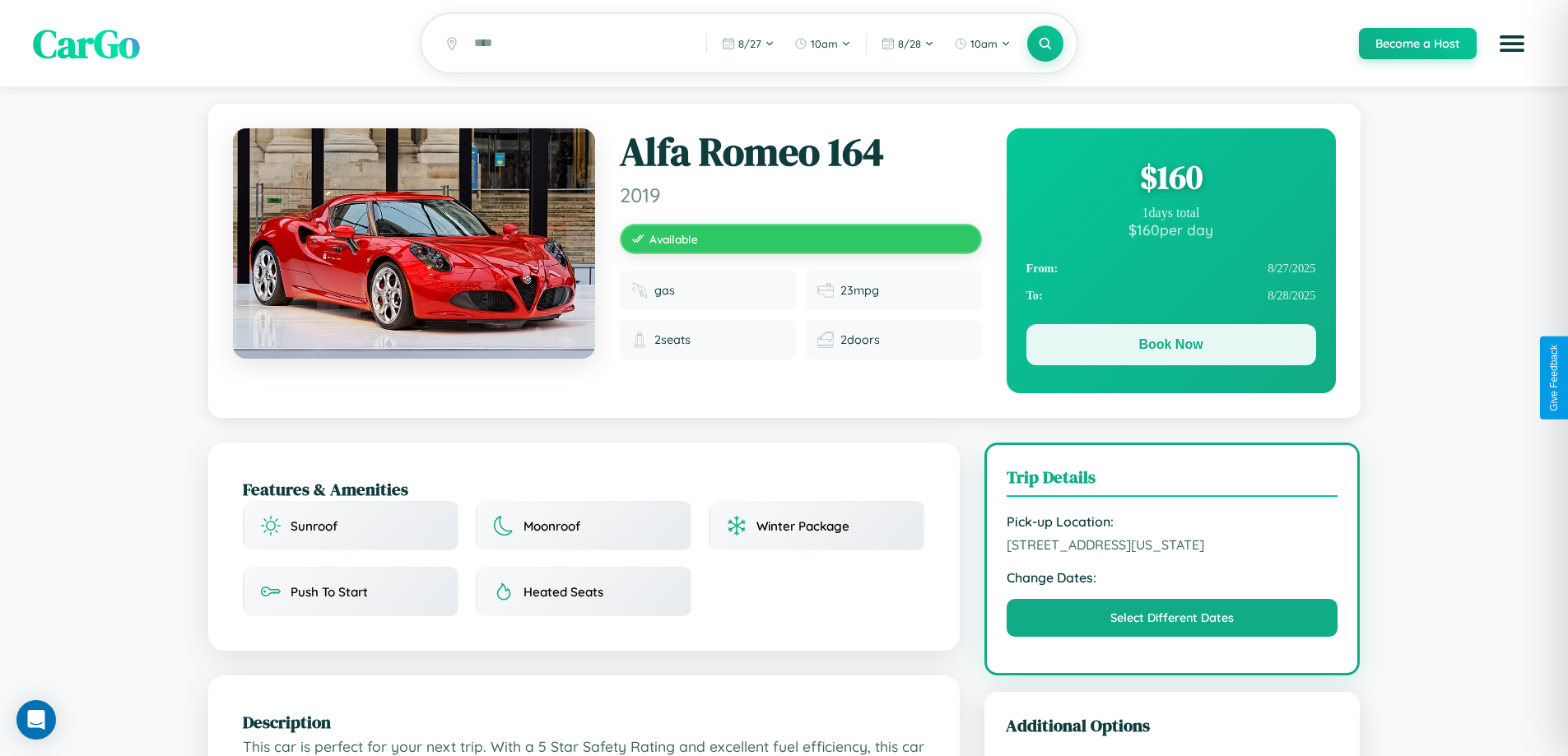
click at [1170, 347] on button "Book Now" at bounding box center [1171, 344] width 289 height 41
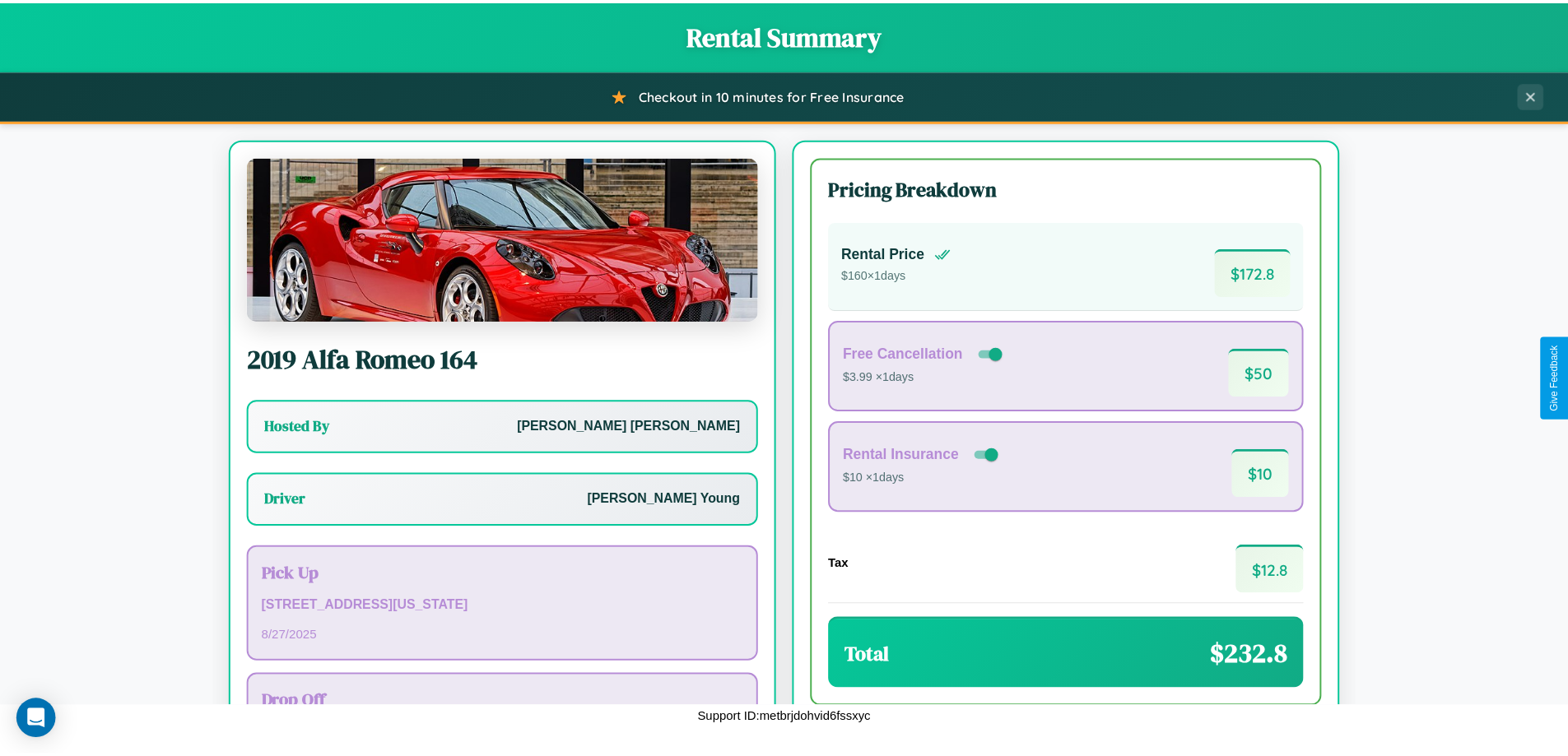
scroll to position [119, 0]
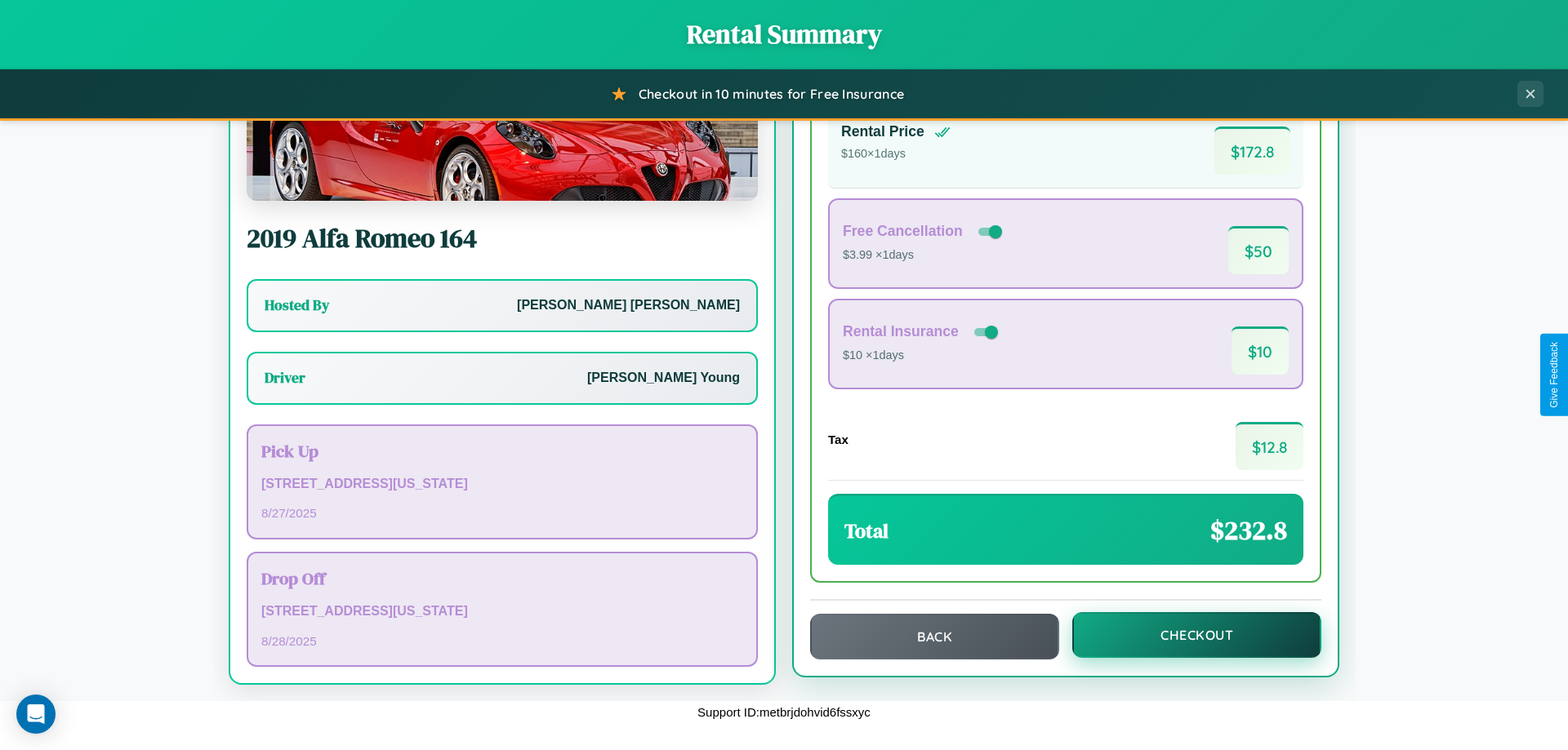
click at [1185, 635] on button "Checkout" at bounding box center [1197, 634] width 249 height 45
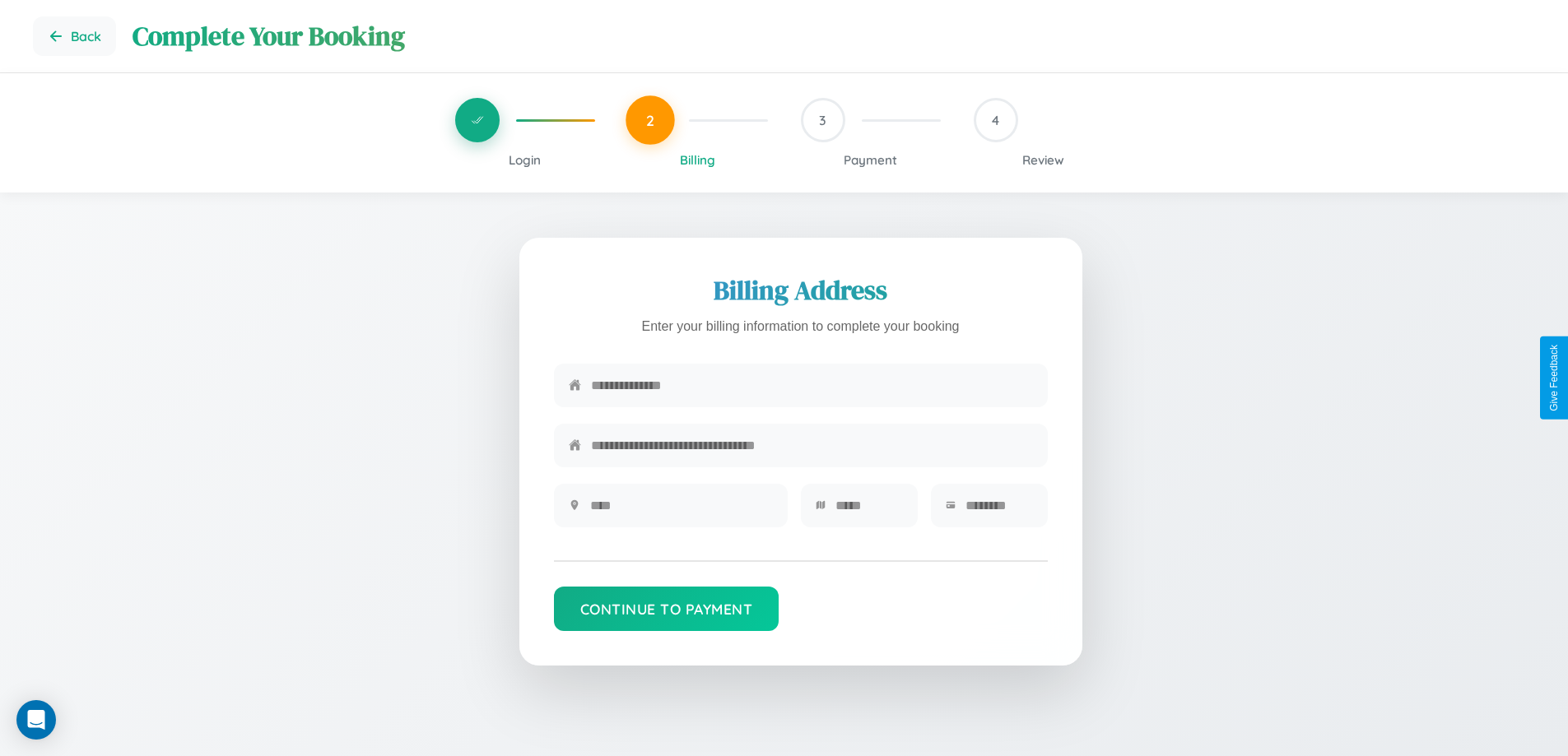
click at [811, 386] on input "text" at bounding box center [812, 385] width 442 height 40
type input "**********"
click at [680, 511] on input "text" at bounding box center [681, 505] width 183 height 40
type input "********"
click at [868, 511] on input "text" at bounding box center [869, 505] width 67 height 40
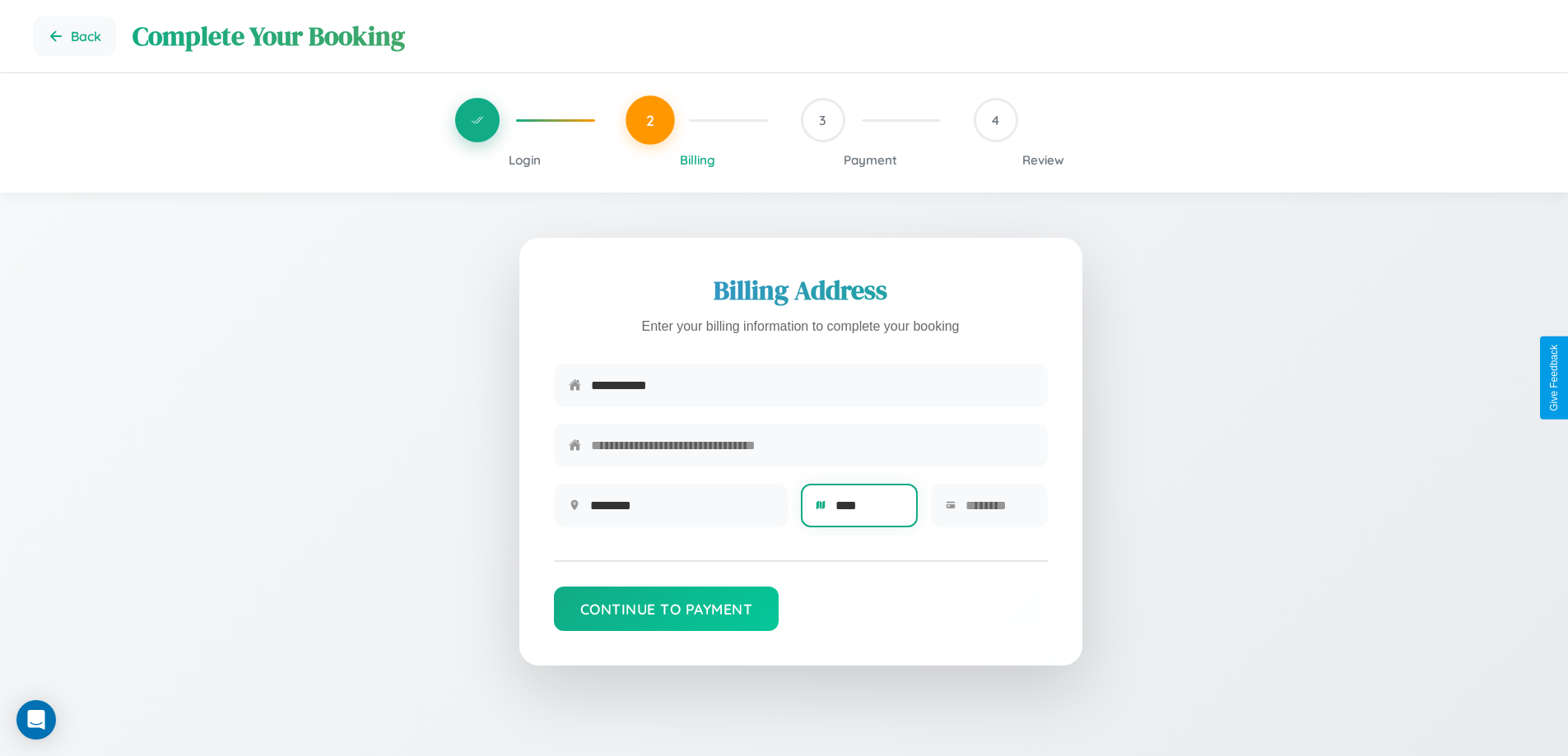
type input "****"
click at [999, 511] on input "text" at bounding box center [999, 505] width 67 height 40
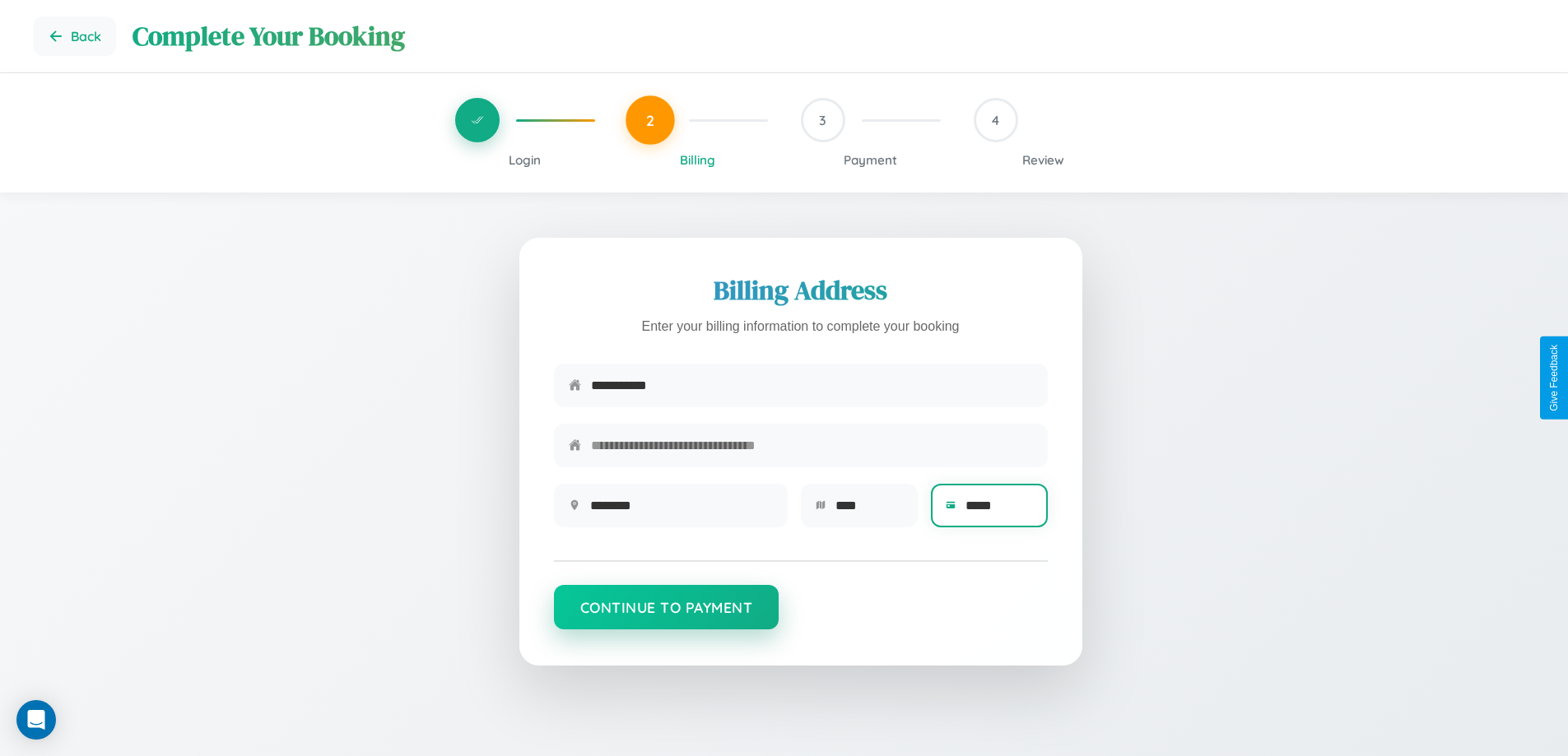
type input "*****"
click at [665, 616] on button "Continue to Payment" at bounding box center [666, 608] width 226 height 45
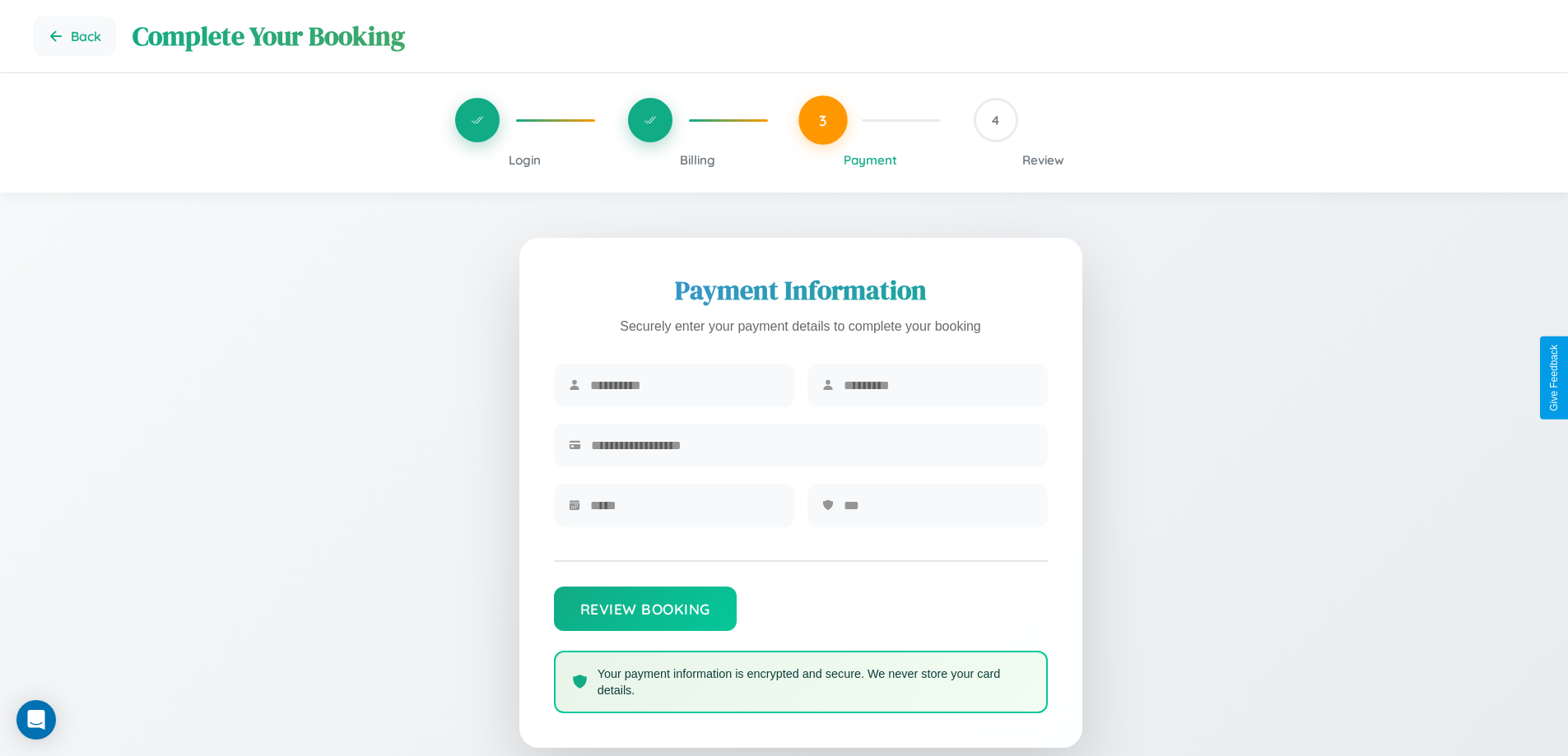
click at [684, 386] on input "text" at bounding box center [684, 385] width 189 height 40
type input "*******"
click at [937, 386] on input "text" at bounding box center [938, 385] width 189 height 40
type input "*****"
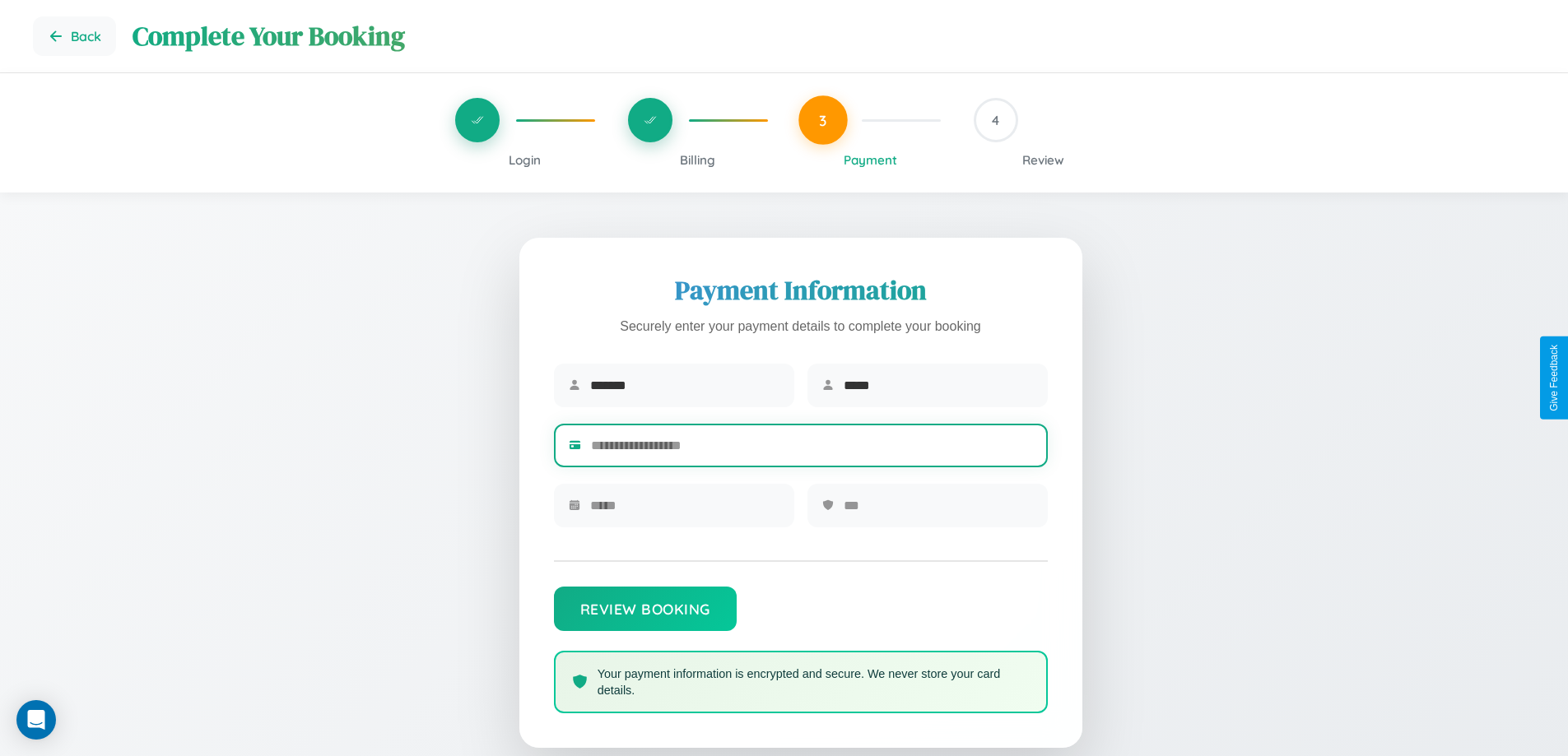
click at [811, 449] on input "text" at bounding box center [812, 445] width 442 height 40
type input "**********"
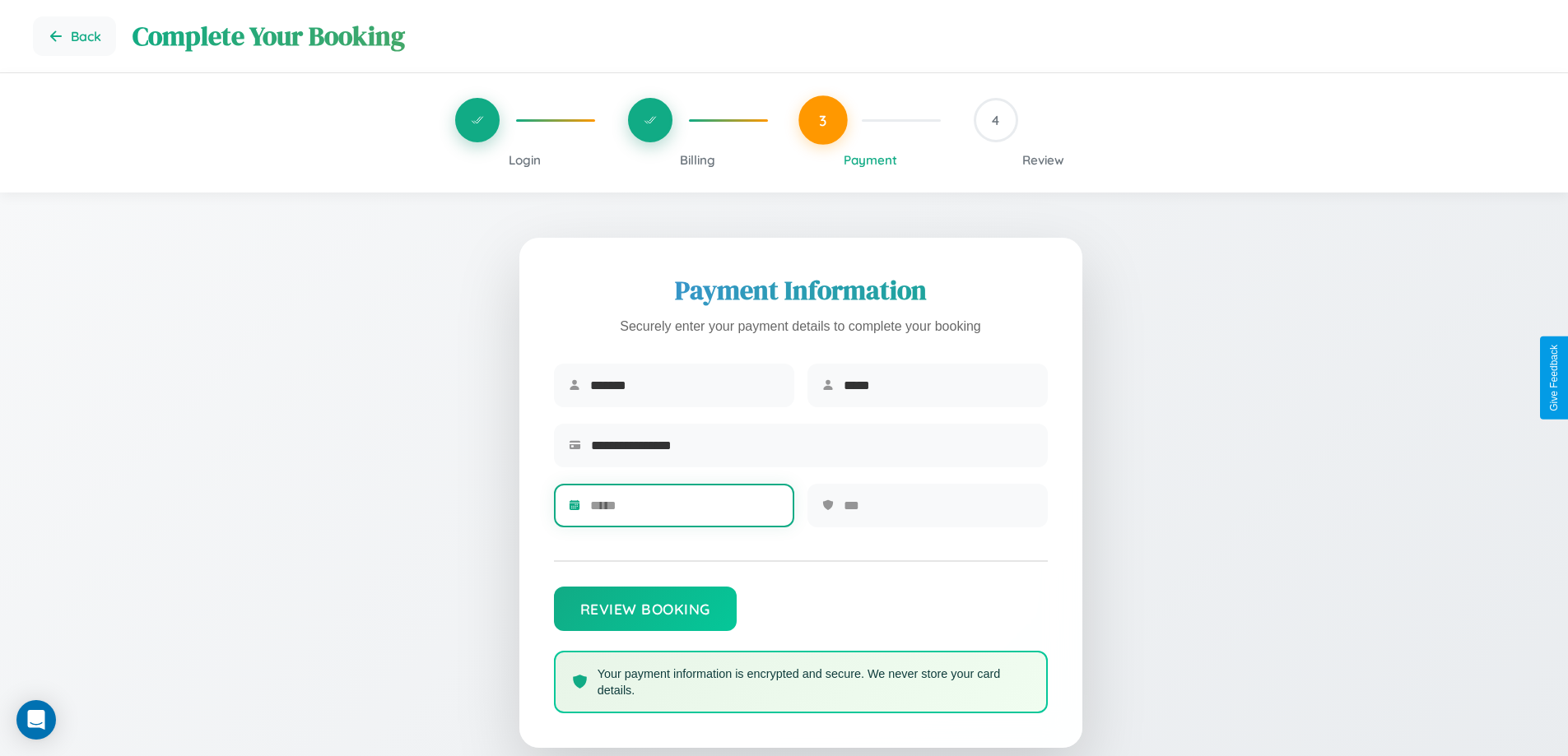
click at [684, 511] on input "text" at bounding box center [684, 505] width 189 height 40
type input "*****"
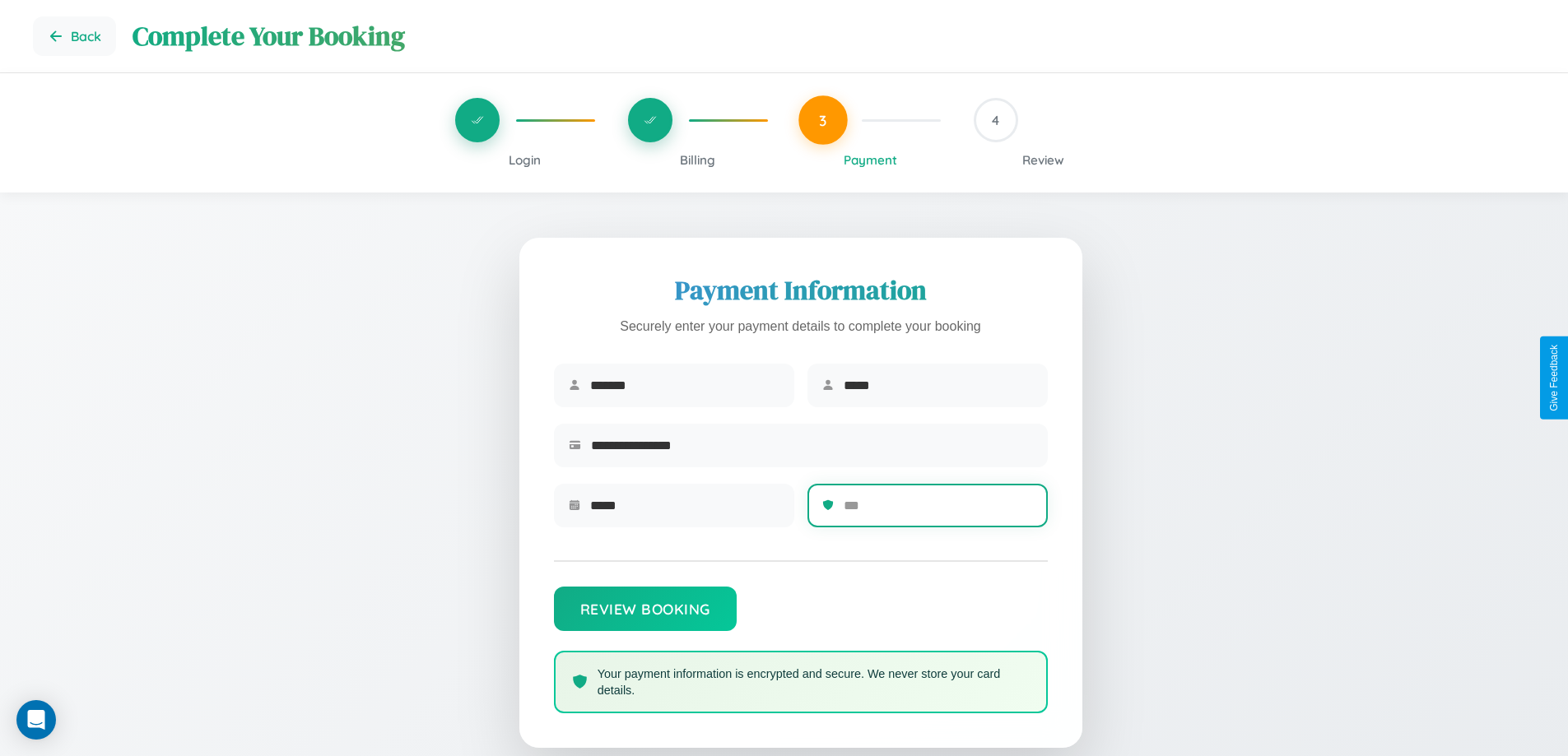
click at [937, 511] on input "text" at bounding box center [938, 505] width 189 height 40
type input "***"
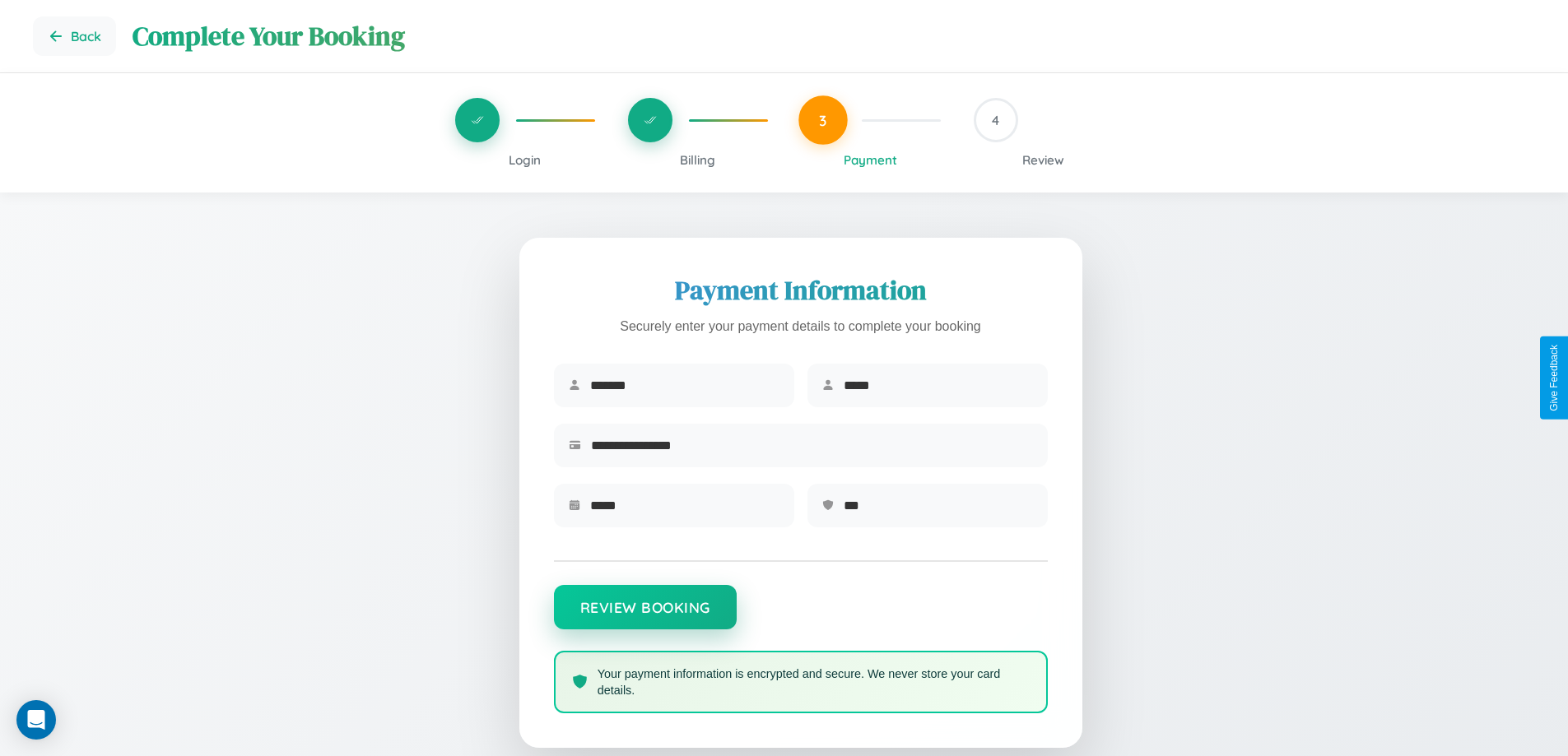
click at [644, 616] on button "Review Booking" at bounding box center [645, 608] width 183 height 45
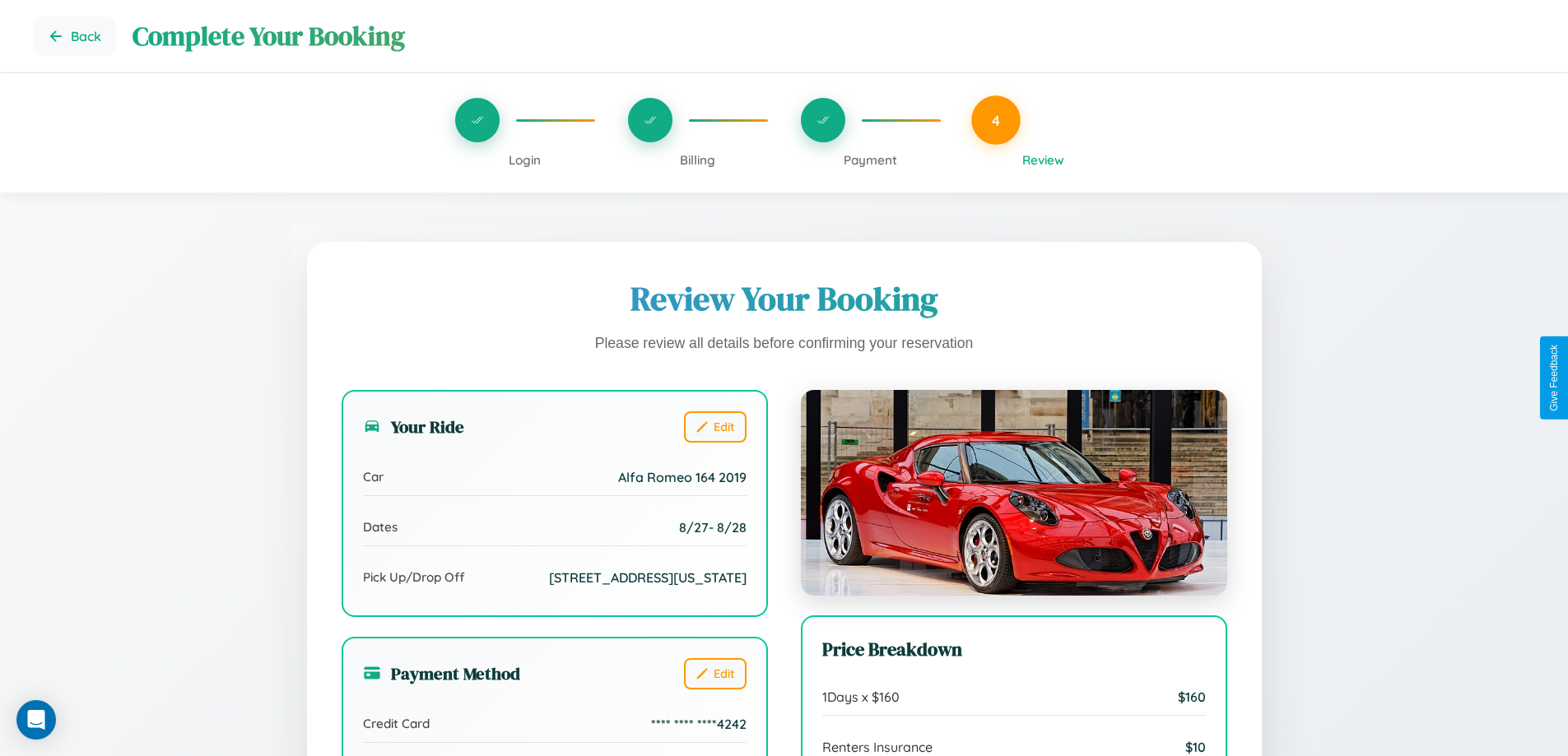
click at [697, 160] on span "Billing" at bounding box center [697, 160] width 35 height 16
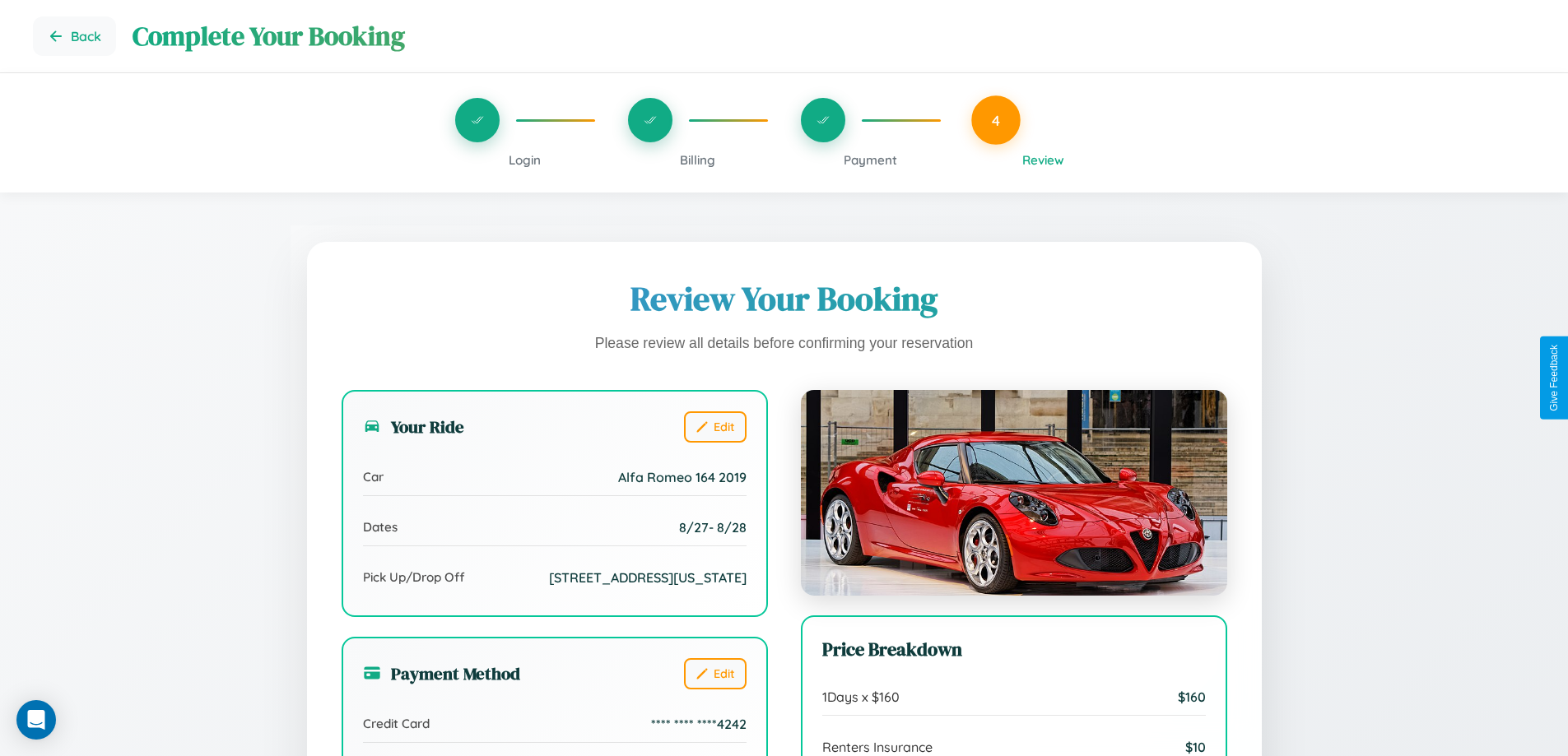
click at [697, 160] on span "Billing" at bounding box center [697, 160] width 35 height 16
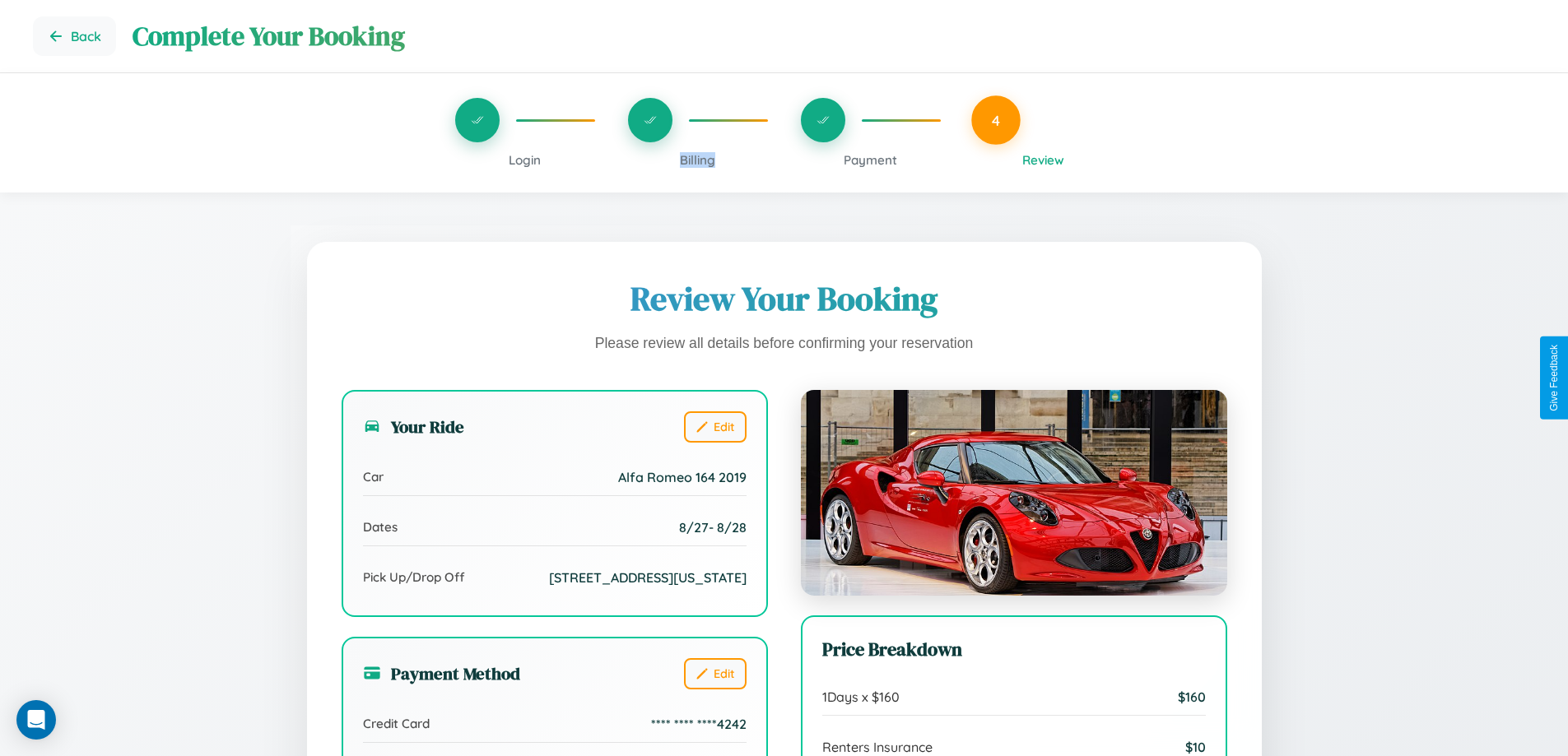
click at [697, 160] on span "Billing" at bounding box center [697, 160] width 35 height 16
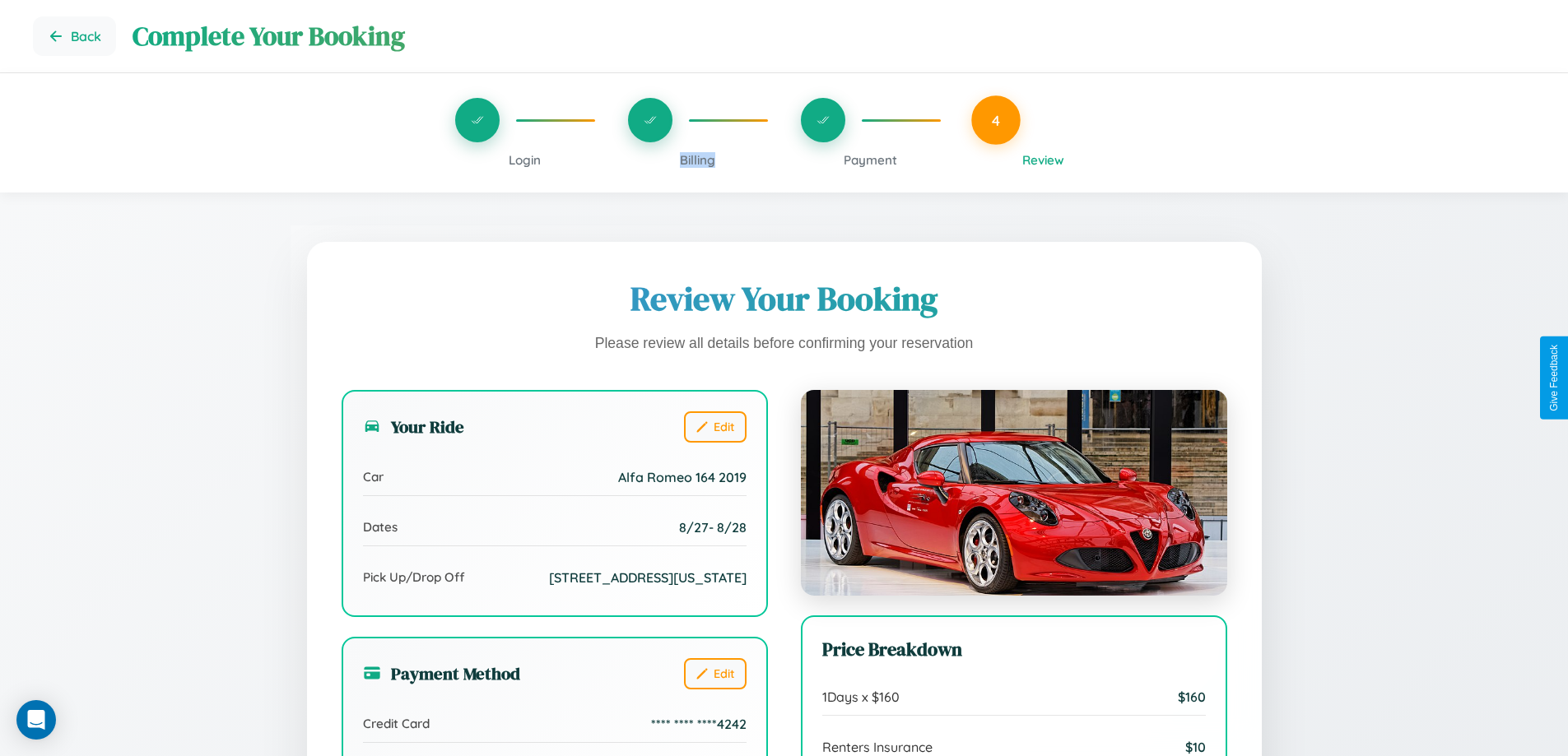
click at [697, 160] on span "Billing" at bounding box center [697, 160] width 35 height 16
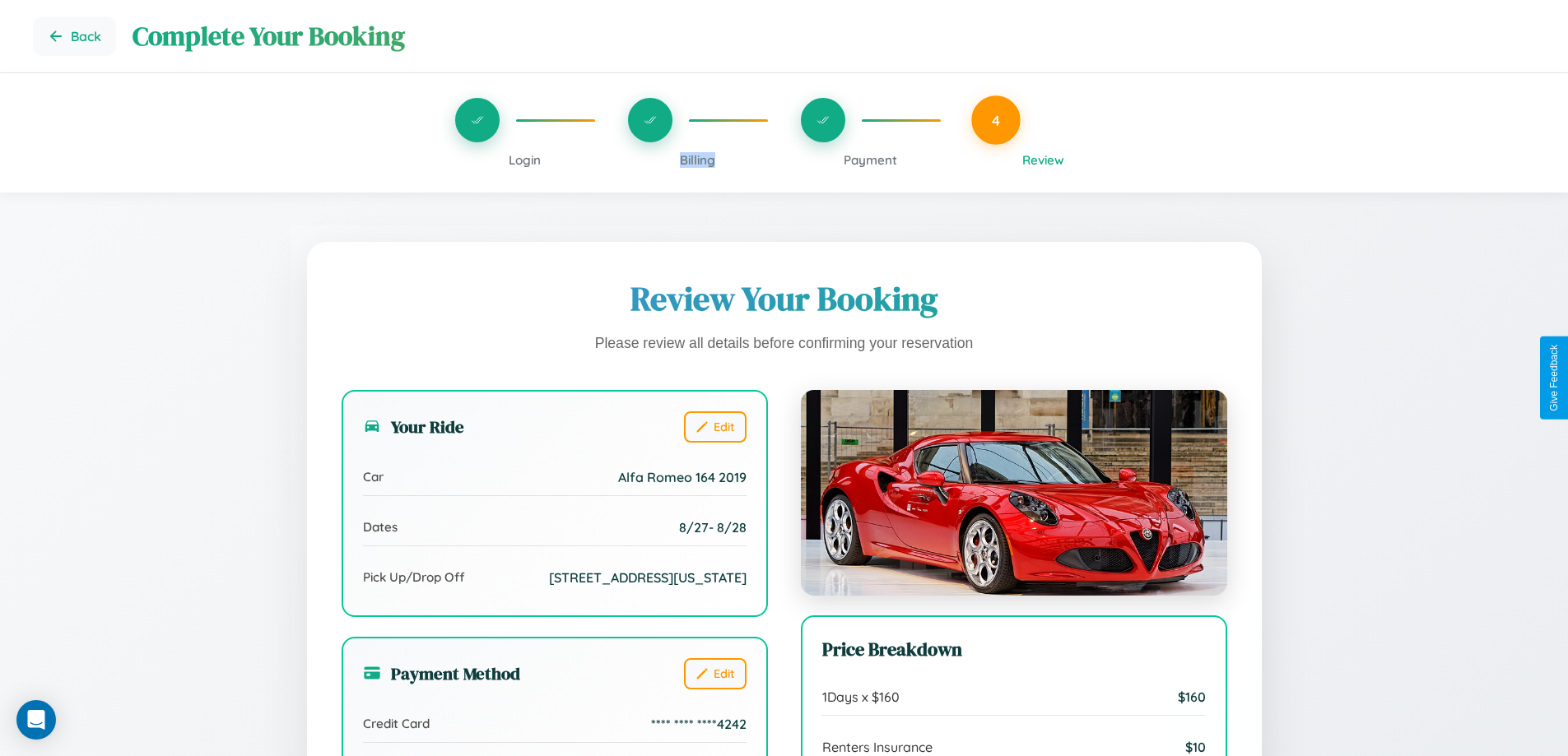
click at [697, 160] on span "Billing" at bounding box center [697, 160] width 35 height 16
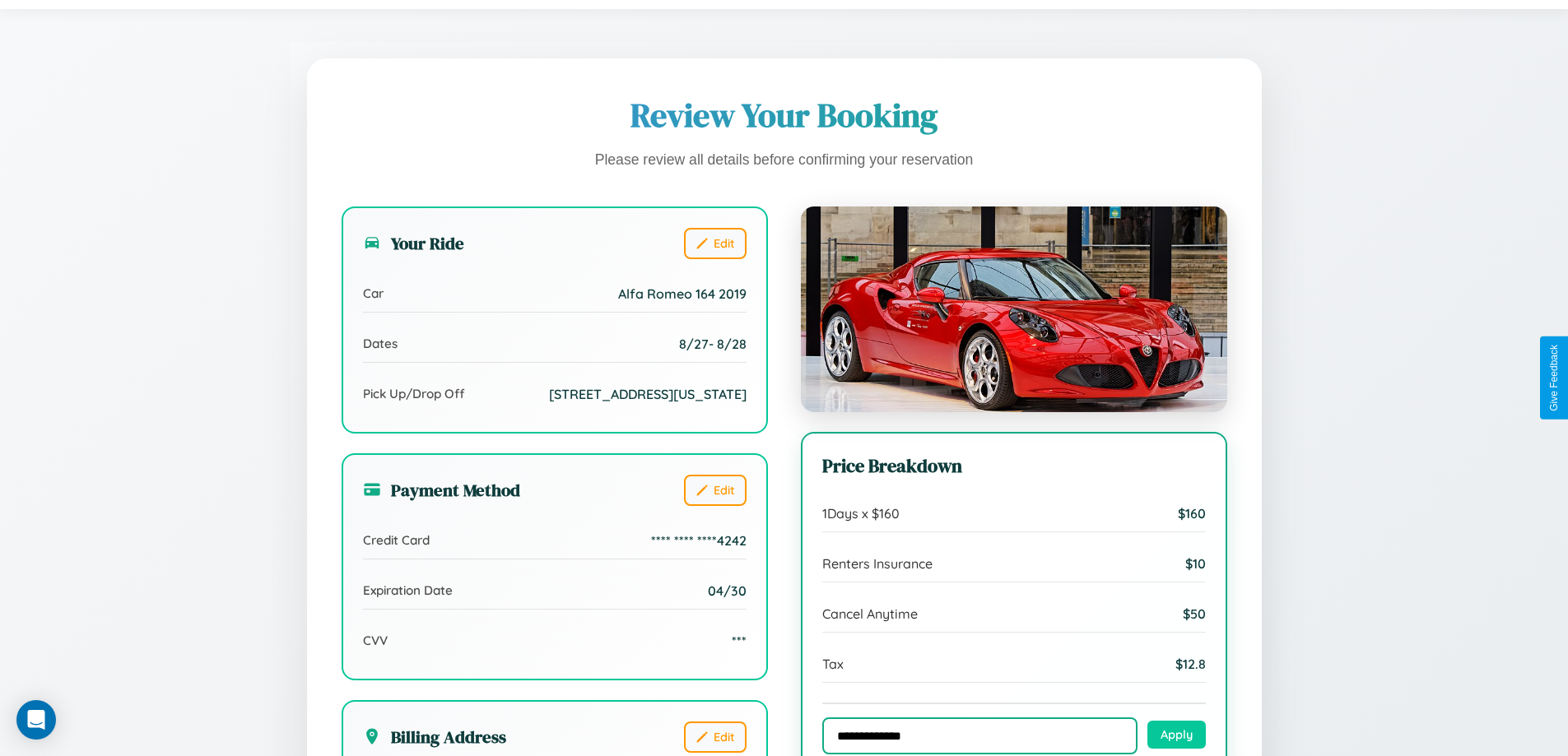
type input "**********"
click at [1176, 736] on button "Apply" at bounding box center [1176, 735] width 59 height 28
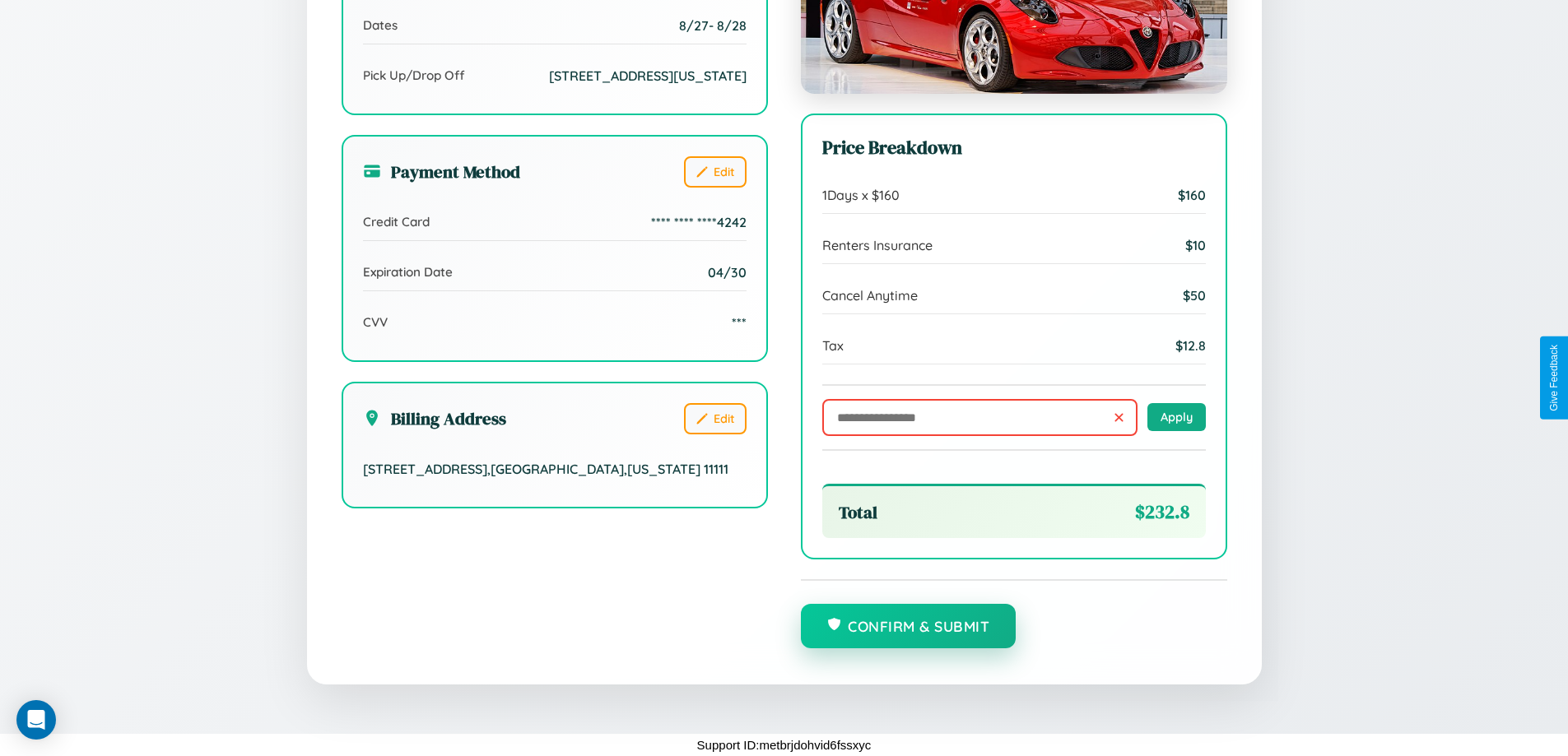
click at [908, 627] on button "Confirm & Submit" at bounding box center [908, 626] width 216 height 45
